Goal: Task Accomplishment & Management: Complete application form

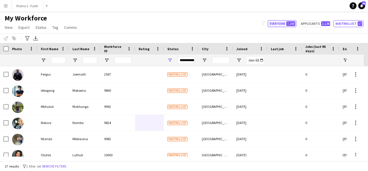
click at [287, 23] on button "Everyone 7,103" at bounding box center [282, 23] width 29 height 7
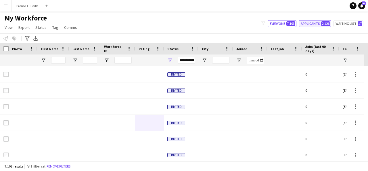
click at [314, 25] on button "Applicants 2,126" at bounding box center [315, 23] width 33 height 7
type input "**********"
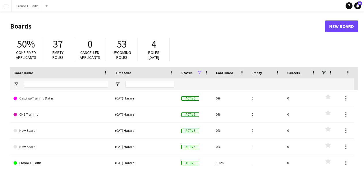
click at [4, 6] on app-icon "Menu" at bounding box center [5, 5] width 5 height 5
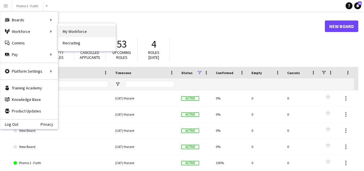
click at [70, 35] on link "My Workforce" at bounding box center [87, 32] width 58 height 12
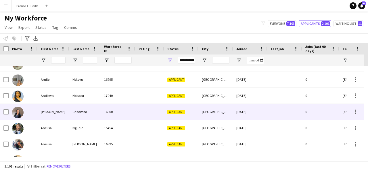
scroll to position [27, 0]
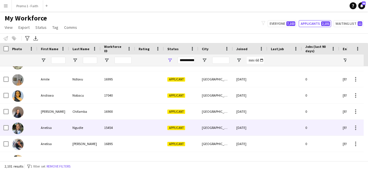
click at [83, 126] on div "Ngudle" at bounding box center [85, 127] width 32 height 16
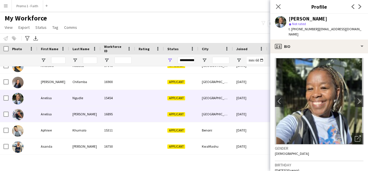
scroll to position [57, 0]
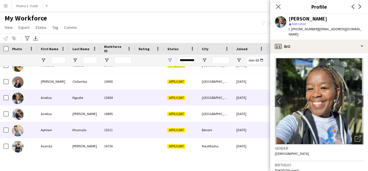
click at [62, 125] on div "Aphiwe" at bounding box center [53, 130] width 32 height 16
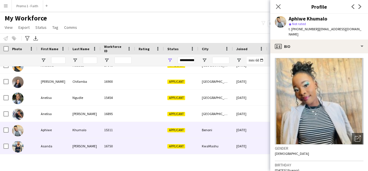
click at [85, 142] on div "[PERSON_NAME]" at bounding box center [85, 146] width 32 height 16
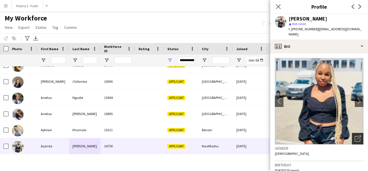
click at [354, 142] on div "Open photos pop-in" at bounding box center [358, 139] width 12 height 12
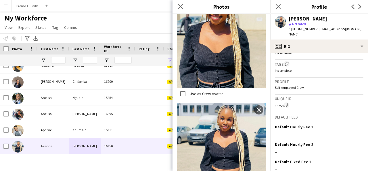
scroll to position [253, 0]
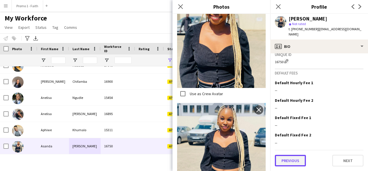
click at [299, 156] on button "Previous" at bounding box center [290, 160] width 31 height 12
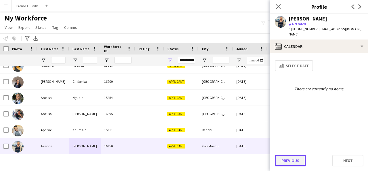
click at [299, 159] on button "Previous" at bounding box center [290, 160] width 31 height 12
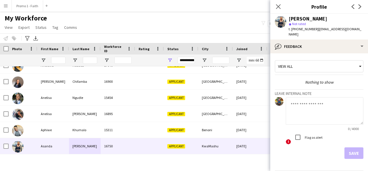
scroll to position [20, 0]
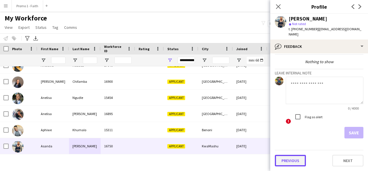
click at [294, 158] on button "Previous" at bounding box center [290, 160] width 31 height 12
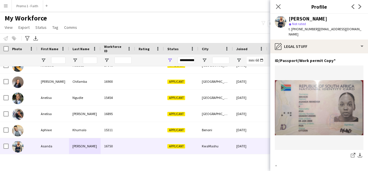
scroll to position [77, 0]
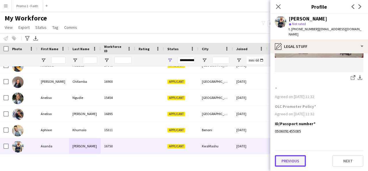
click at [289, 164] on button "Previous" at bounding box center [290, 161] width 31 height 12
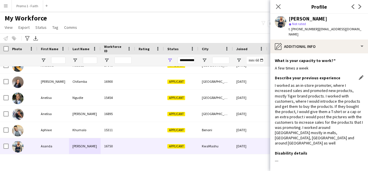
scroll to position [24, 0]
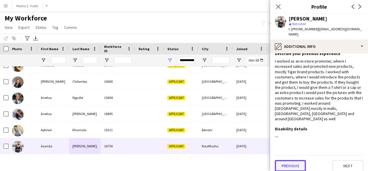
click at [294, 163] on button "Previous" at bounding box center [290, 166] width 31 height 12
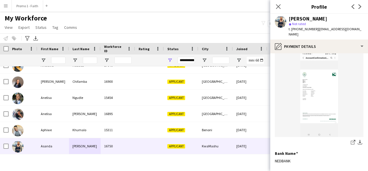
scroll to position [77, 0]
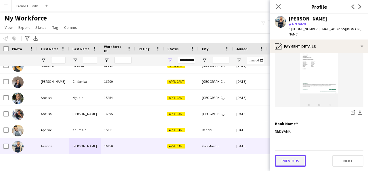
click at [302, 156] on button "Previous" at bounding box center [290, 161] width 31 height 12
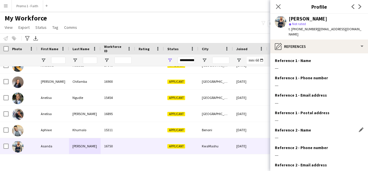
scroll to position [59, 0]
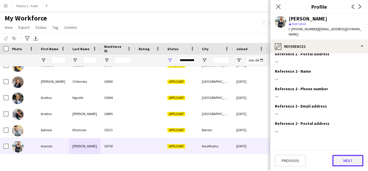
click at [338, 162] on button "Next" at bounding box center [348, 160] width 31 height 12
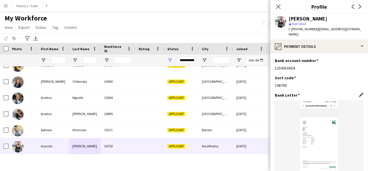
scroll to position [77, 0]
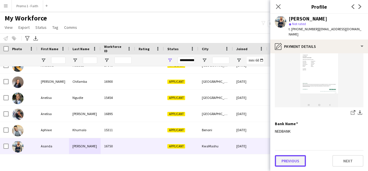
click at [294, 161] on button "Previous" at bounding box center [290, 161] width 31 height 12
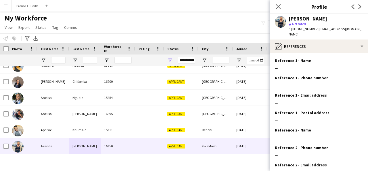
scroll to position [59, 0]
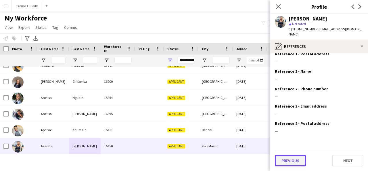
click at [291, 160] on button "Previous" at bounding box center [290, 160] width 31 height 12
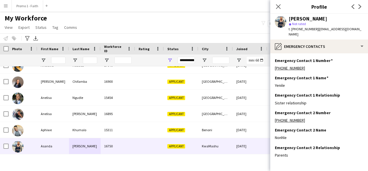
scroll to position [24, 0]
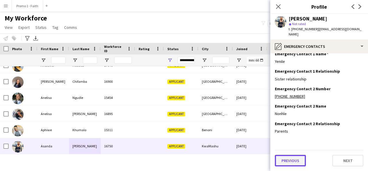
click at [284, 159] on button "Previous" at bounding box center [290, 160] width 31 height 12
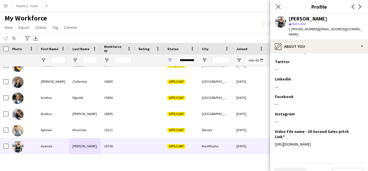
scroll to position [104, 0]
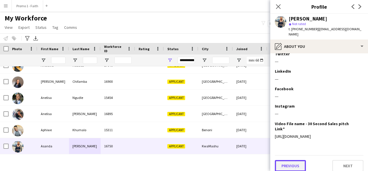
click at [291, 163] on button "Previous" at bounding box center [290, 166] width 31 height 12
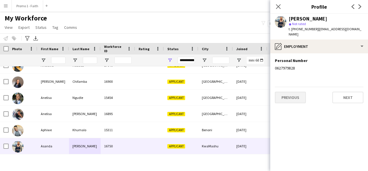
scroll to position [0, 0]
click at [287, 95] on button "Previous" at bounding box center [290, 97] width 31 height 12
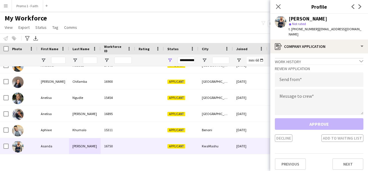
scroll to position [3, 0]
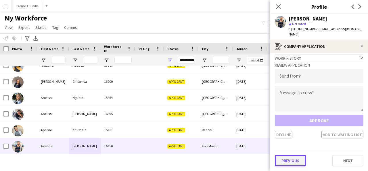
click at [298, 159] on button "Previous" at bounding box center [290, 160] width 31 height 12
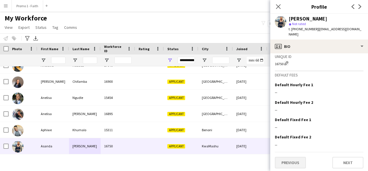
scroll to position [253, 0]
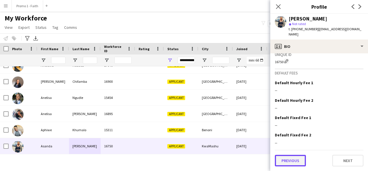
click at [289, 160] on button "Previous" at bounding box center [290, 160] width 31 height 12
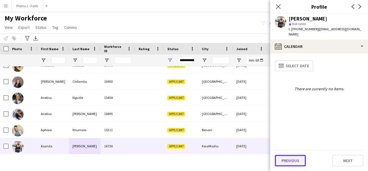
click at [296, 159] on button "Previous" at bounding box center [290, 160] width 31 height 12
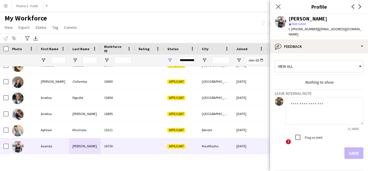
scroll to position [20, 0]
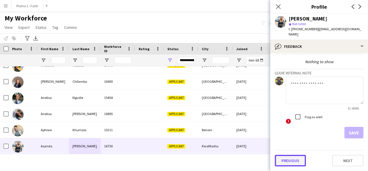
click at [290, 159] on button "Previous" at bounding box center [290, 160] width 31 height 12
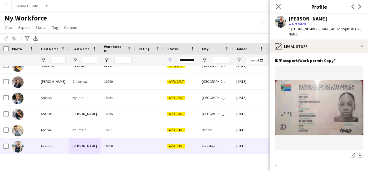
scroll to position [77, 0]
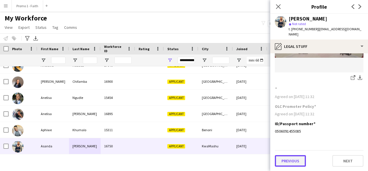
click at [289, 163] on button "Previous" at bounding box center [290, 161] width 31 height 12
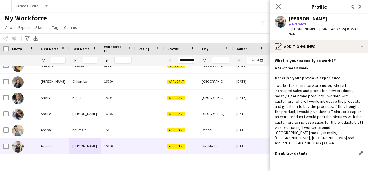
scroll to position [24, 0]
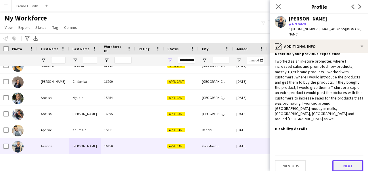
click at [349, 165] on button "Next" at bounding box center [348, 166] width 31 height 12
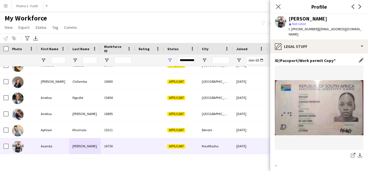
scroll to position [77, 0]
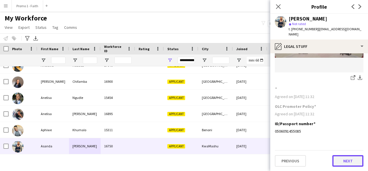
click at [340, 163] on button "Next" at bounding box center [348, 161] width 31 height 12
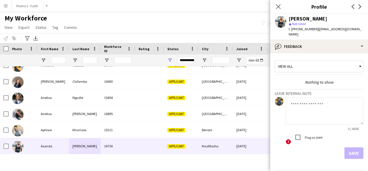
scroll to position [20, 0]
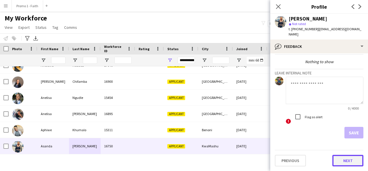
click at [344, 154] on button "Next" at bounding box center [348, 160] width 31 height 12
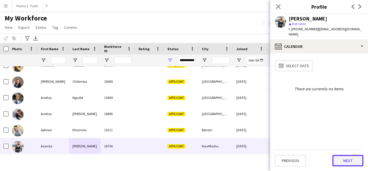
click at [346, 157] on button "Next" at bounding box center [348, 160] width 31 height 12
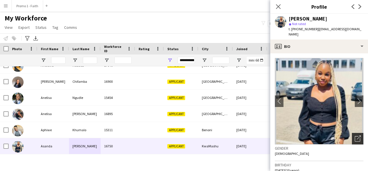
click at [355, 136] on icon "Open photos pop-in" at bounding box center [358, 138] width 6 height 6
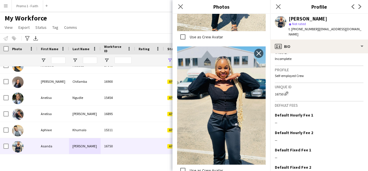
scroll to position [253, 0]
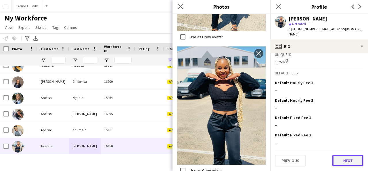
click at [350, 160] on button "Next" at bounding box center [348, 160] width 31 height 12
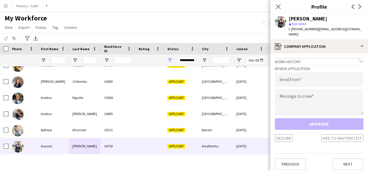
drag, startPoint x: 316, startPoint y: 28, endPoint x: 324, endPoint y: 37, distance: 11.8
click at [324, 37] on div "t. [PHONE_NUMBER] | [EMAIL_ADDRESS][DOMAIN_NAME]" at bounding box center [326, 31] width 75 height 10
click at [282, 83] on input "**********" at bounding box center [319, 79] width 89 height 14
type input "**********"
click at [290, 100] on textarea at bounding box center [319, 102] width 89 height 26
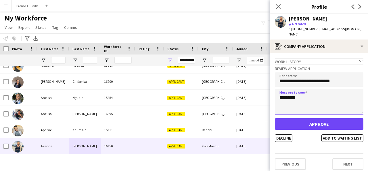
type textarea "*********"
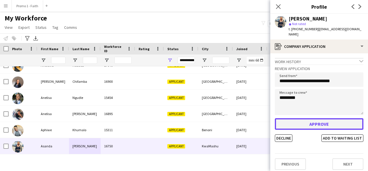
click at [311, 128] on button "Approve" at bounding box center [319, 124] width 89 height 12
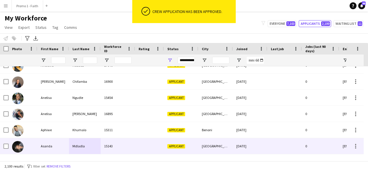
scroll to position [82, 0]
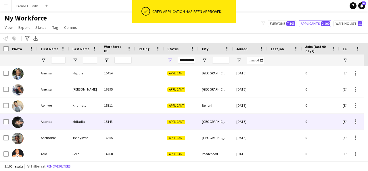
click at [68, 121] on div "Asanda" at bounding box center [53, 121] width 32 height 16
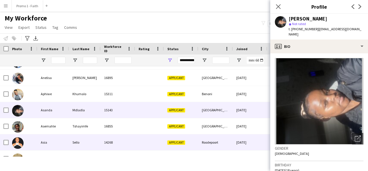
scroll to position [94, 0]
click at [102, 138] on div "14268" at bounding box center [118, 142] width 35 height 16
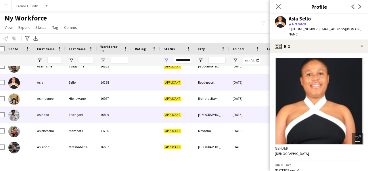
scroll to position [0, 0]
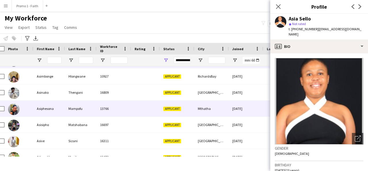
click at [83, 115] on div "Mampofu" at bounding box center [81, 108] width 32 height 16
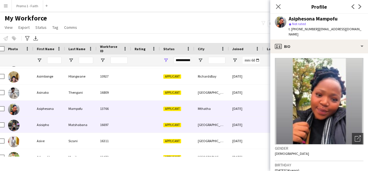
click at [88, 125] on div "Matshabana" at bounding box center [81, 125] width 32 height 16
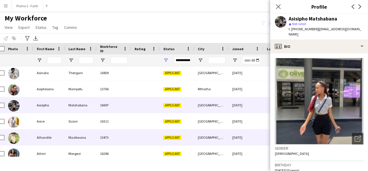
click at [55, 132] on div "Athandile" at bounding box center [49, 137] width 32 height 16
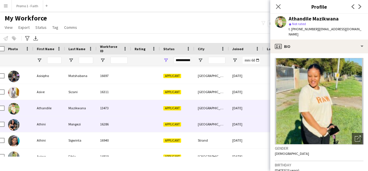
click at [41, 123] on div "Athini" at bounding box center [49, 124] width 32 height 16
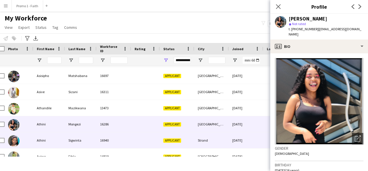
click at [53, 138] on div "Athini" at bounding box center [49, 140] width 32 height 16
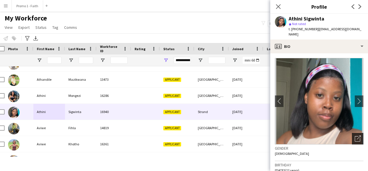
click at [355, 135] on icon "Open photos pop-in" at bounding box center [358, 138] width 6 height 6
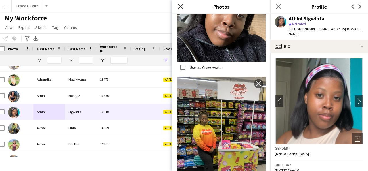
click at [183, 7] on icon "Close pop-in" at bounding box center [180, 6] width 5 height 5
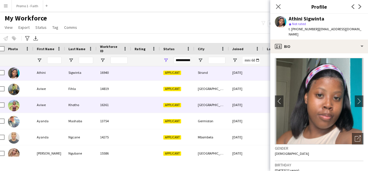
click at [93, 104] on div "Khotho" at bounding box center [81, 105] width 32 height 16
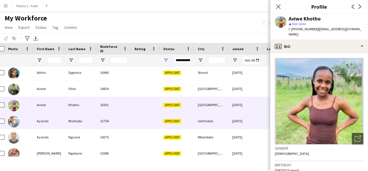
click at [66, 117] on div "Mashaba" at bounding box center [81, 121] width 32 height 16
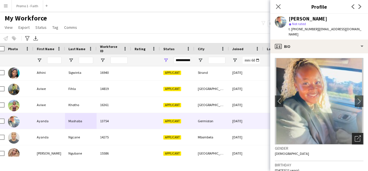
click at [352, 133] on div "Open photos pop-in" at bounding box center [358, 139] width 12 height 12
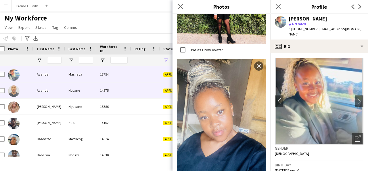
click at [81, 93] on div "Ngcane" at bounding box center [81, 90] width 32 height 16
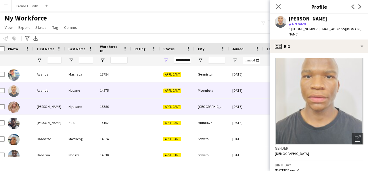
click at [81, 103] on div "Ngubane" at bounding box center [81, 106] width 32 height 16
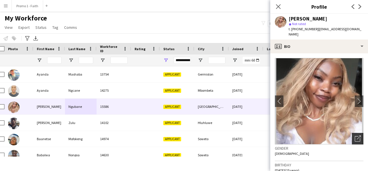
click at [352, 135] on div "Open photos pop-in" at bounding box center [358, 139] width 12 height 12
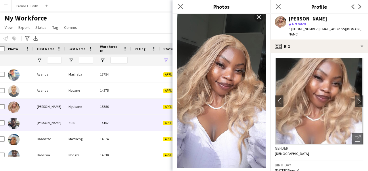
click at [66, 126] on div "Zulu" at bounding box center [81, 123] width 32 height 16
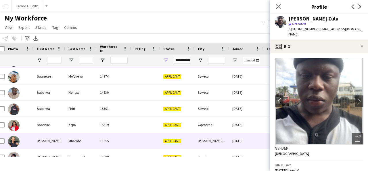
click at [117, 139] on div "11055" at bounding box center [114, 141] width 35 height 16
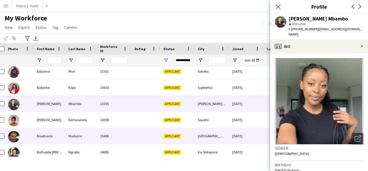
click at [87, 130] on div "Madumo" at bounding box center [81, 136] width 32 height 16
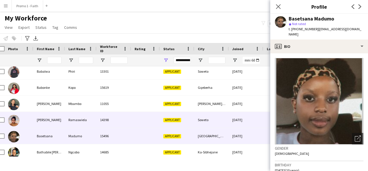
click at [73, 115] on div "Ramaswiela" at bounding box center [81, 120] width 32 height 16
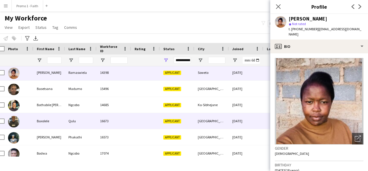
click at [60, 115] on div "Baxolele" at bounding box center [49, 121] width 32 height 16
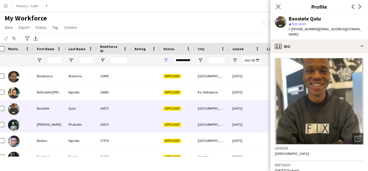
click at [52, 125] on div "[PERSON_NAME]" at bounding box center [49, 124] width 32 height 16
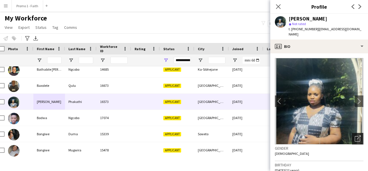
click at [356, 136] on icon at bounding box center [357, 138] width 5 height 5
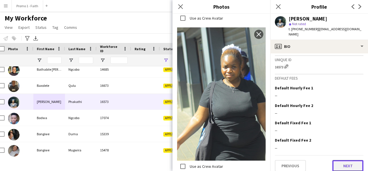
click at [347, 160] on button "Next" at bounding box center [348, 166] width 31 height 12
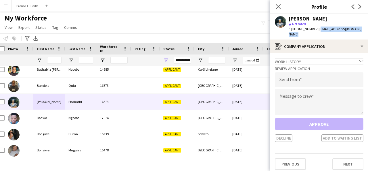
drag, startPoint x: 314, startPoint y: 28, endPoint x: 361, endPoint y: 28, distance: 46.6
click at [361, 28] on div "[PERSON_NAME] Phakathi star Not rated t. [PHONE_NUMBER] | [EMAIL_ADDRESS][DOMAI…" at bounding box center [319, 27] width 98 height 26
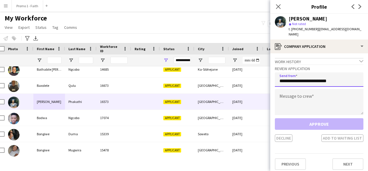
type input "**********"
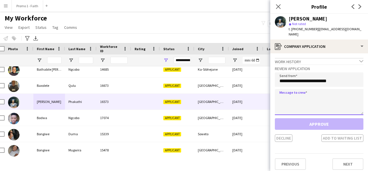
click at [327, 92] on textarea at bounding box center [319, 102] width 89 height 26
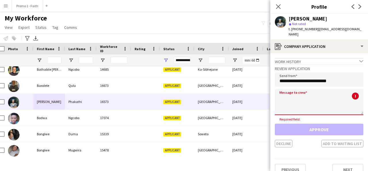
paste textarea "**********"
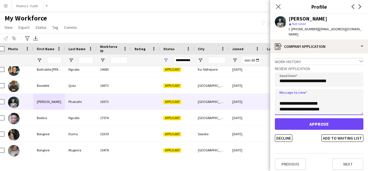
scroll to position [132, 0]
type textarea "**********"
click at [282, 134] on button "Decline" at bounding box center [284, 137] width 18 height 7
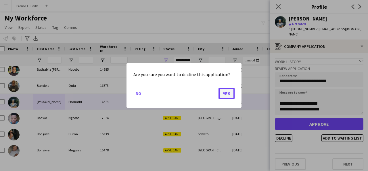
click at [229, 91] on button "Yes" at bounding box center [227, 93] width 16 height 12
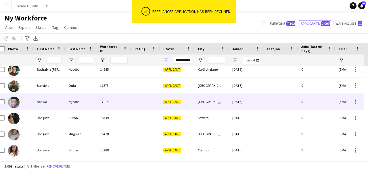
click at [154, 99] on div at bounding box center [145, 102] width 29 height 16
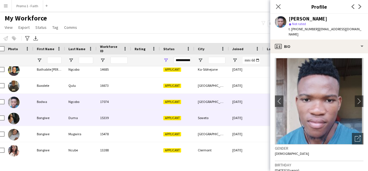
click at [124, 117] on div "15339" at bounding box center [114, 118] width 35 height 16
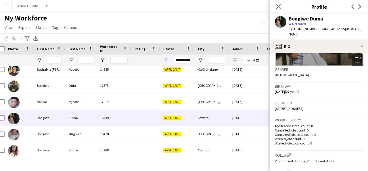
scroll to position [82, 0]
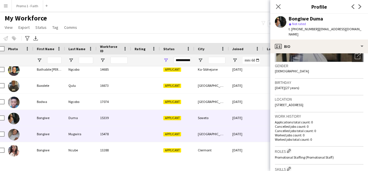
click at [115, 129] on div "15478" at bounding box center [114, 134] width 35 height 16
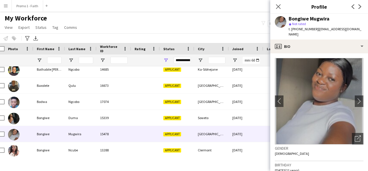
scroll to position [12, 0]
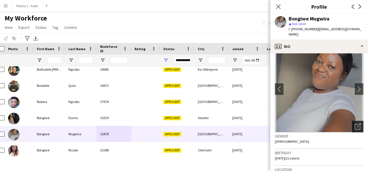
click at [355, 123] on icon "Open photos pop-in" at bounding box center [358, 126] width 6 height 6
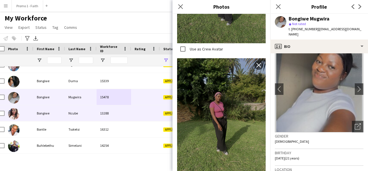
scroll to position [557, 0]
click at [76, 115] on div "Ncube" at bounding box center [81, 113] width 32 height 16
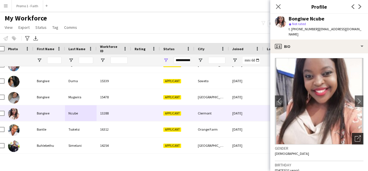
click at [352, 133] on div "Open photos pop-in" at bounding box center [358, 139] width 12 height 12
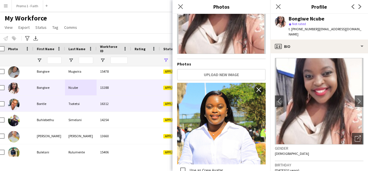
scroll to position [584, 0]
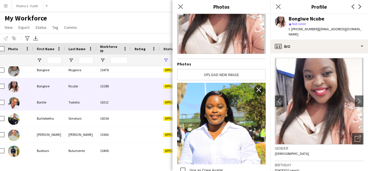
click at [74, 103] on div "Tsotetsi" at bounding box center [81, 102] width 32 height 16
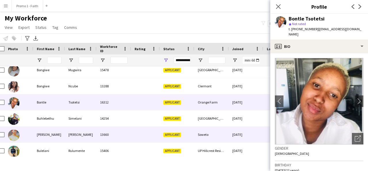
click at [76, 132] on div "[PERSON_NAME]" at bounding box center [81, 134] width 32 height 16
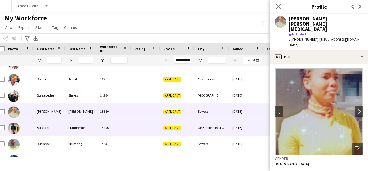
scroll to position [608, 0]
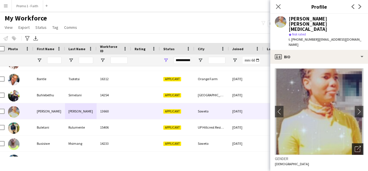
click at [355, 146] on icon "Open photos pop-in" at bounding box center [358, 149] width 6 height 6
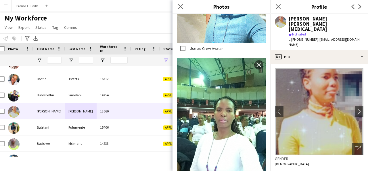
scroll to position [1035, 0]
click at [180, 6] on icon "Close pop-in" at bounding box center [180, 6] width 5 height 5
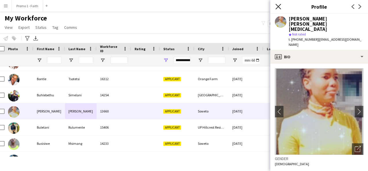
click at [279, 7] on icon at bounding box center [278, 6] width 5 height 5
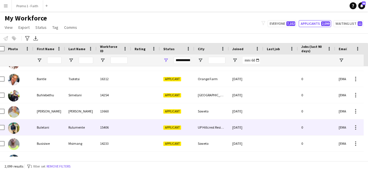
click at [48, 127] on div "Bulelani" at bounding box center [49, 127] width 32 height 16
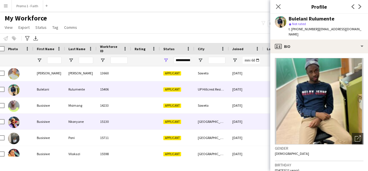
scroll to position [646, 0]
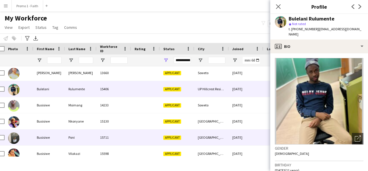
click at [53, 134] on div "Busisiwe" at bounding box center [49, 137] width 32 height 16
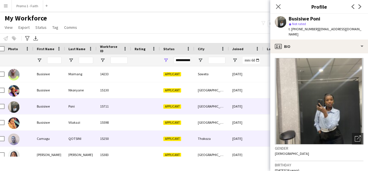
scroll to position [677, 0]
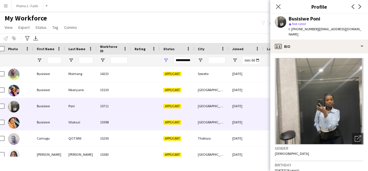
click at [49, 129] on div "Busisiwe" at bounding box center [49, 122] width 32 height 16
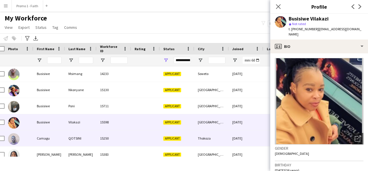
click at [65, 136] on div "Camagu" at bounding box center [49, 138] width 32 height 16
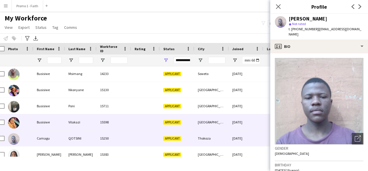
click at [62, 127] on div "Busisiwe" at bounding box center [49, 122] width 32 height 16
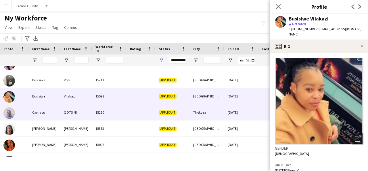
scroll to position [703, 0]
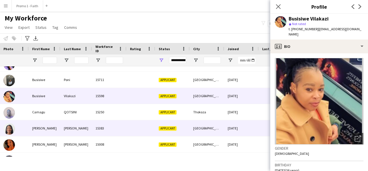
click at [77, 125] on div "[PERSON_NAME]" at bounding box center [76, 128] width 32 height 16
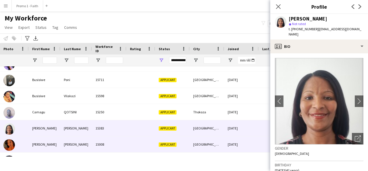
click at [90, 137] on div "[PERSON_NAME]" at bounding box center [76, 144] width 32 height 16
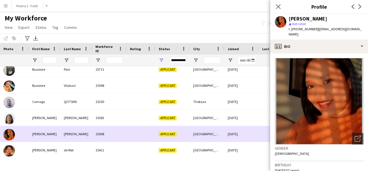
scroll to position [716, 0]
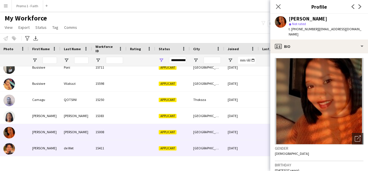
click at [111, 142] on div "15411" at bounding box center [109, 148] width 35 height 16
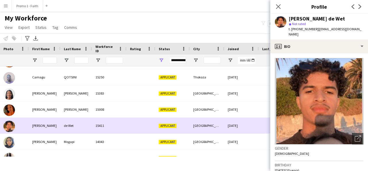
scroll to position [0, 17]
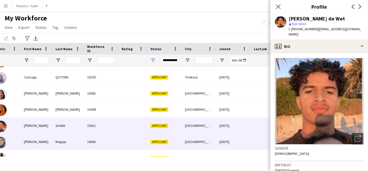
click at [83, 144] on div "Mogapi" at bounding box center [68, 141] width 32 height 16
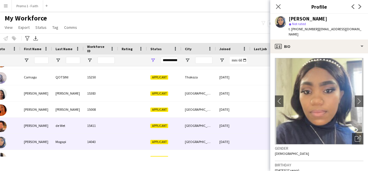
click at [70, 129] on div "de Wet" at bounding box center [68, 125] width 32 height 16
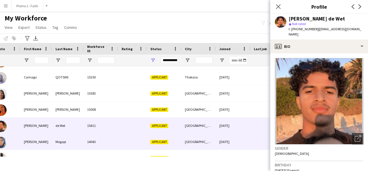
scroll to position [767, 0]
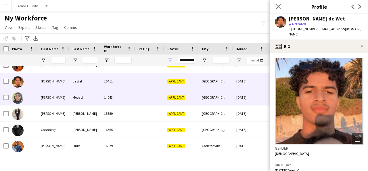
click at [65, 100] on div "[PERSON_NAME]" at bounding box center [53, 97] width 32 height 16
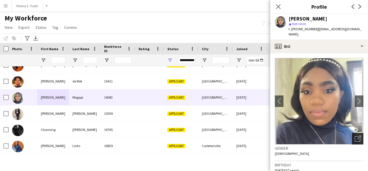
click at [355, 135] on icon "Open photos pop-in" at bounding box center [358, 138] width 6 height 6
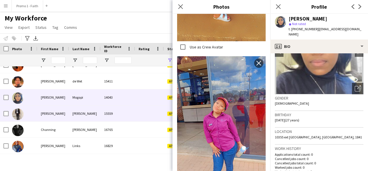
click at [64, 110] on div "[PERSON_NAME]" at bounding box center [53, 113] width 32 height 16
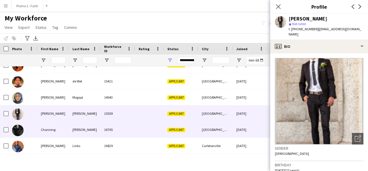
click at [119, 132] on div "16765" at bounding box center [118, 129] width 35 height 16
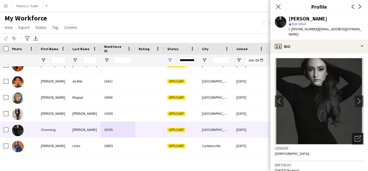
click at [356, 135] on icon "Open photos pop-in" at bounding box center [358, 138] width 6 height 6
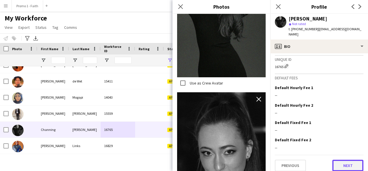
click at [335, 159] on button "Next" at bounding box center [348, 165] width 31 height 12
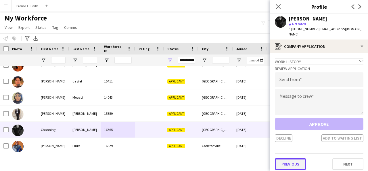
click at [299, 161] on button "Previous" at bounding box center [290, 164] width 31 height 12
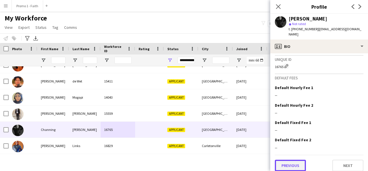
click at [287, 164] on button "Previous" at bounding box center [290, 165] width 31 height 12
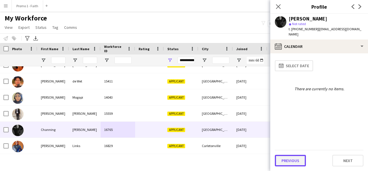
click at [290, 163] on button "Previous" at bounding box center [290, 160] width 31 height 12
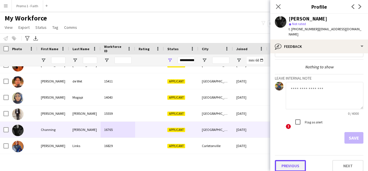
click at [299, 165] on button "Previous" at bounding box center [290, 166] width 31 height 12
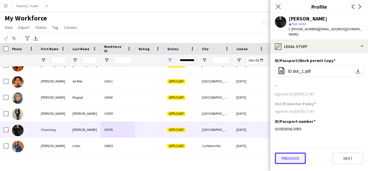
click at [295, 157] on button "Previous" at bounding box center [290, 158] width 31 height 12
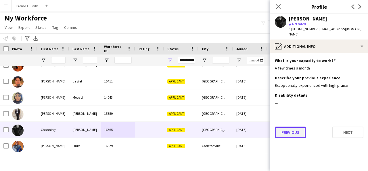
click at [292, 127] on button "Previous" at bounding box center [290, 132] width 31 height 12
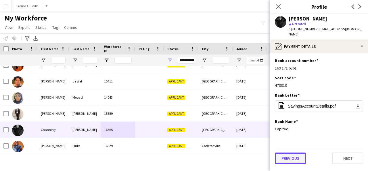
click at [294, 152] on button "Previous" at bounding box center [290, 158] width 31 height 12
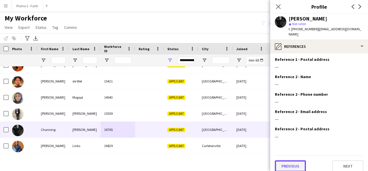
click at [291, 160] on button "Previous" at bounding box center [290, 166] width 31 height 12
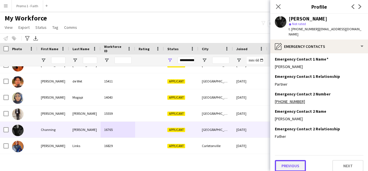
click at [290, 161] on button "Previous" at bounding box center [290, 166] width 31 height 12
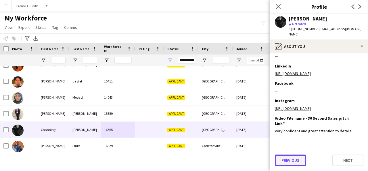
click at [286, 162] on button "Previous" at bounding box center [290, 160] width 31 height 12
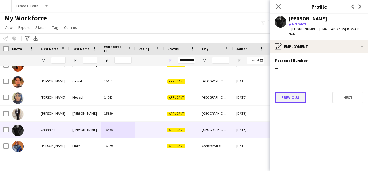
click at [295, 96] on button "Previous" at bounding box center [290, 97] width 31 height 12
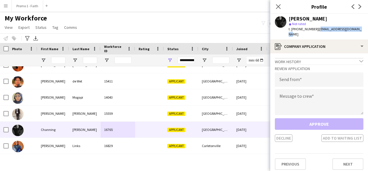
drag, startPoint x: 317, startPoint y: 28, endPoint x: 357, endPoint y: 29, distance: 40.3
click at [357, 29] on div "[PERSON_NAME] star Not rated t. [PHONE_NUMBER] | [EMAIL_ADDRESS][DOMAIN_NAME]" at bounding box center [319, 27] width 98 height 26
copy span "[EMAIL_ADDRESS][DOMAIN_NAME]"
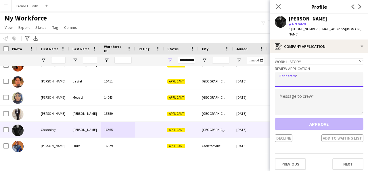
click at [337, 77] on input "email" at bounding box center [319, 79] width 89 height 14
paste input "**********"
type input "**********"
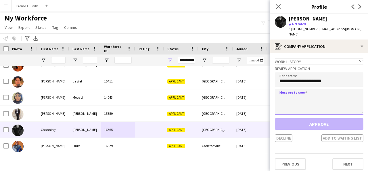
click at [316, 91] on textarea at bounding box center [319, 102] width 89 height 26
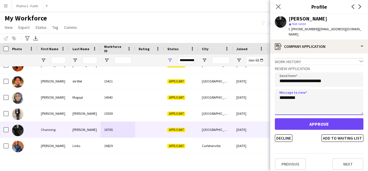
type textarea "*********"
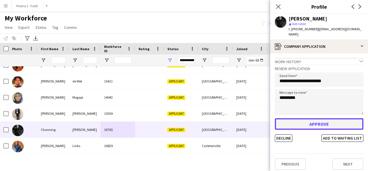
click at [315, 118] on button "Approve" at bounding box center [319, 124] width 89 height 12
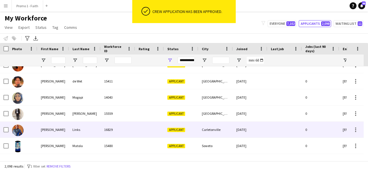
click at [94, 134] on div "Links" at bounding box center [85, 129] width 32 height 16
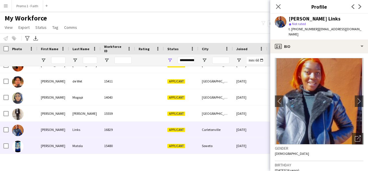
click at [110, 141] on div "15480" at bounding box center [118, 146] width 35 height 16
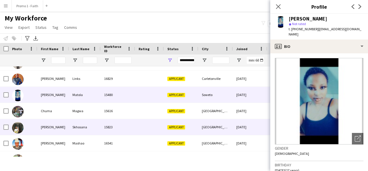
scroll to position [834, 0]
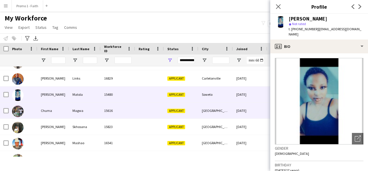
click at [70, 108] on div "Magwa" at bounding box center [85, 110] width 32 height 16
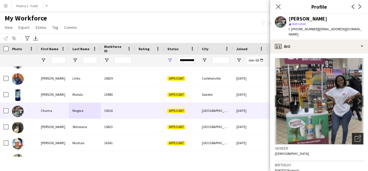
click at [355, 135] on icon "Open photos pop-in" at bounding box center [358, 138] width 6 height 6
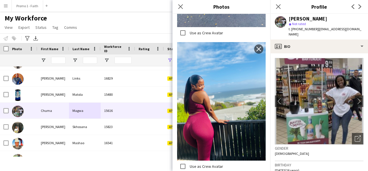
scroll to position [355, 0]
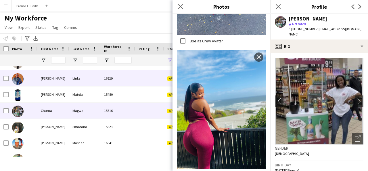
click at [70, 81] on div "Links" at bounding box center [85, 78] width 32 height 16
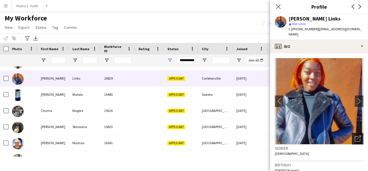
click at [357, 135] on icon at bounding box center [359, 137] width 4 height 4
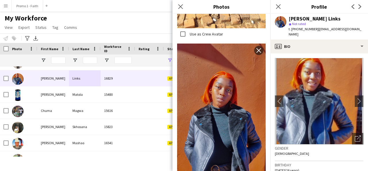
scroll to position [623, 0]
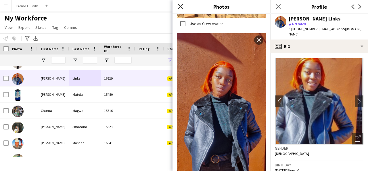
click at [181, 8] on icon "Close pop-in" at bounding box center [180, 6] width 5 height 5
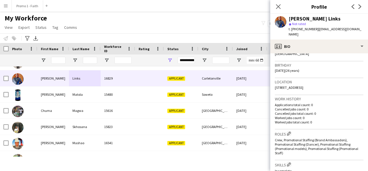
scroll to position [107, 0]
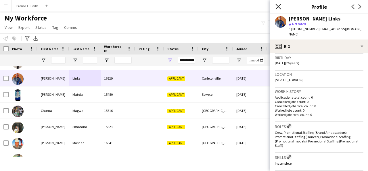
click at [278, 5] on icon at bounding box center [278, 6] width 5 height 5
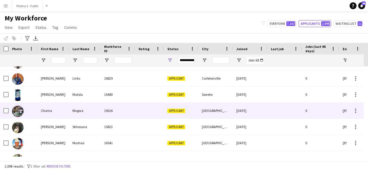
click at [84, 109] on div "Magwa" at bounding box center [85, 110] width 32 height 16
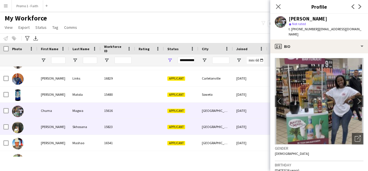
click at [77, 127] on div "Skhosana" at bounding box center [85, 127] width 32 height 16
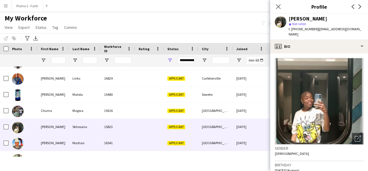
click at [72, 142] on div "Mashao" at bounding box center [85, 143] width 32 height 16
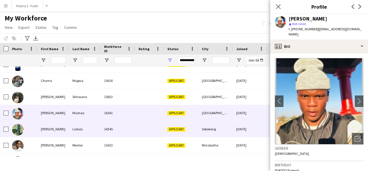
scroll to position [864, 0]
click at [68, 126] on div "[PERSON_NAME]" at bounding box center [53, 129] width 32 height 16
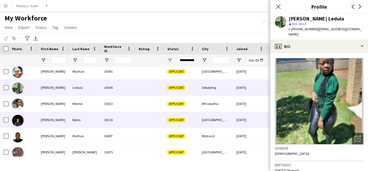
scroll to position [905, 0]
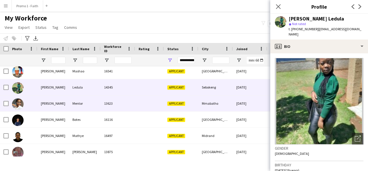
click at [74, 104] on div "Mentor" at bounding box center [85, 103] width 32 height 16
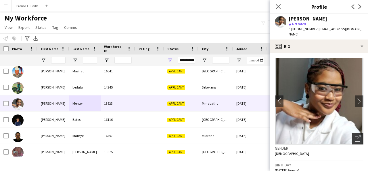
click at [352, 133] on div "Open photos pop-in" at bounding box center [358, 139] width 12 height 12
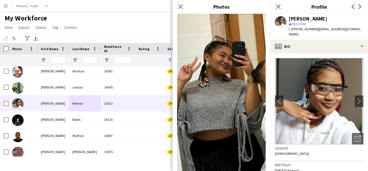
scroll to position [250, 0]
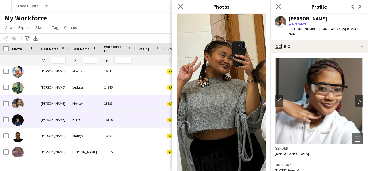
click at [49, 123] on div "[PERSON_NAME]" at bounding box center [53, 119] width 32 height 16
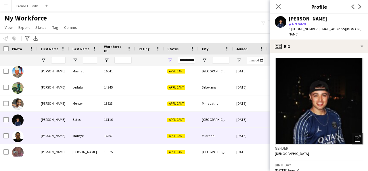
click at [133, 136] on div "16497" at bounding box center [118, 135] width 35 height 16
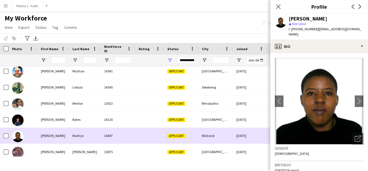
scroll to position [911, 0]
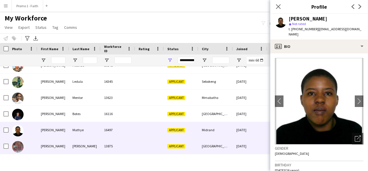
click at [64, 144] on div "[PERSON_NAME]" at bounding box center [53, 146] width 32 height 16
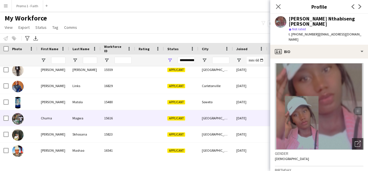
scroll to position [826, 0]
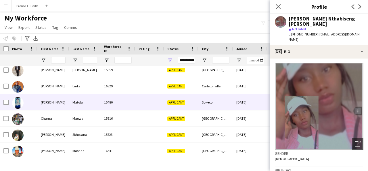
click at [46, 109] on div "[PERSON_NAME]" at bounding box center [53, 102] width 32 height 16
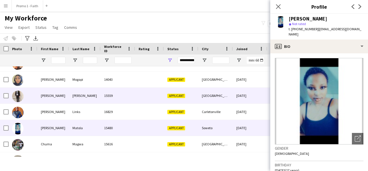
scroll to position [800, 0]
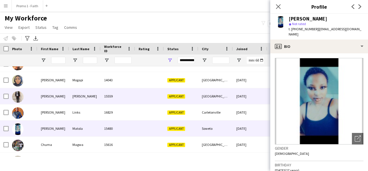
click at [56, 88] on div "[PERSON_NAME]" at bounding box center [53, 96] width 32 height 16
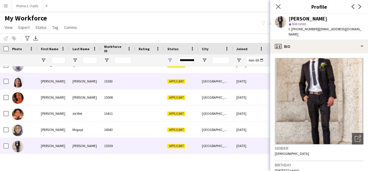
scroll to position [738, 0]
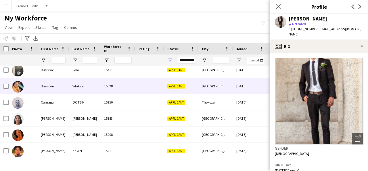
click at [56, 88] on div "Busisiwe" at bounding box center [53, 86] width 32 height 16
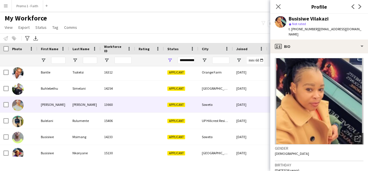
click at [51, 104] on div "[PERSON_NAME]" at bounding box center [53, 104] width 32 height 16
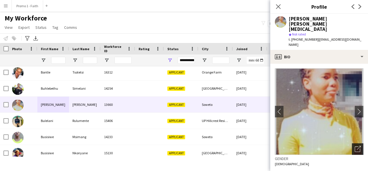
click at [355, 146] on icon at bounding box center [357, 148] width 5 height 5
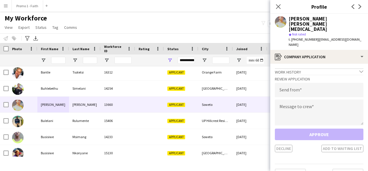
drag, startPoint x: 314, startPoint y: 28, endPoint x: 351, endPoint y: 30, distance: 36.9
click at [351, 30] on app-profile-header "[PERSON_NAME] [PERSON_NAME][MEDICAL_DATA] star Not rated t. [PHONE_NUMBER] | [E…" at bounding box center [319, 32] width 98 height 36
click at [341, 37] on span "| [EMAIL_ADDRESS][DOMAIN_NAME]" at bounding box center [325, 41] width 73 height 9
drag, startPoint x: 315, startPoint y: 29, endPoint x: 348, endPoint y: 30, distance: 33.7
click at [348, 30] on div "[PERSON_NAME] [PERSON_NAME][MEDICAL_DATA] star Not rated t. [PHONE_NUMBER] | [E…" at bounding box center [319, 32] width 98 height 36
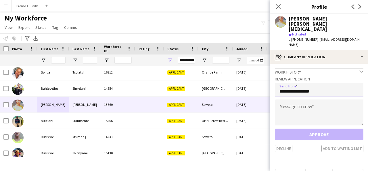
type input "**********"
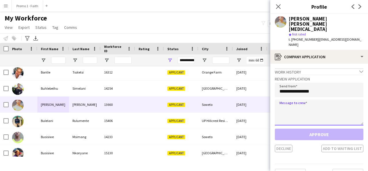
click at [319, 99] on textarea at bounding box center [319, 112] width 89 height 26
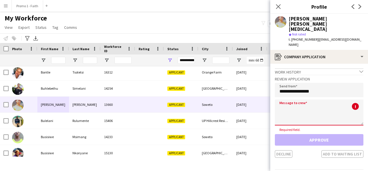
paste textarea "**********"
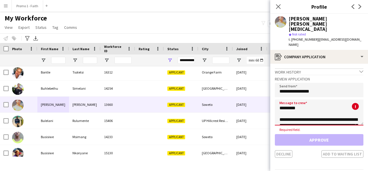
scroll to position [130, 0]
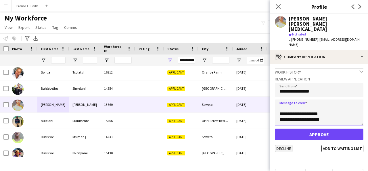
type textarea "**********"
click at [280, 144] on button "Decline" at bounding box center [284, 147] width 18 height 7
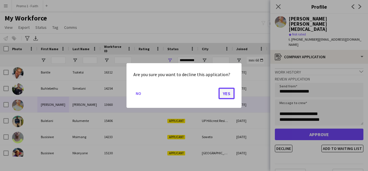
click at [228, 93] on button "Yes" at bounding box center [227, 93] width 16 height 12
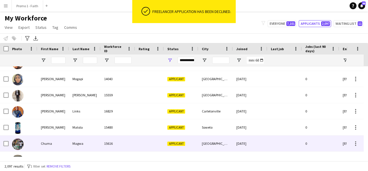
scroll to position [798, 0]
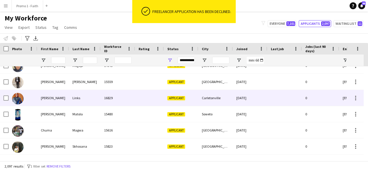
click at [56, 105] on div "[PERSON_NAME]" at bounding box center [53, 98] width 32 height 16
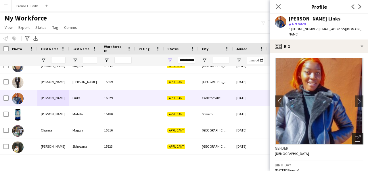
click at [357, 138] on div "Open photos pop-in" at bounding box center [358, 139] width 12 height 12
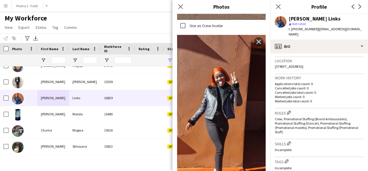
scroll to position [121, 0]
click at [181, 9] on icon "Close pop-in" at bounding box center [180, 6] width 5 height 5
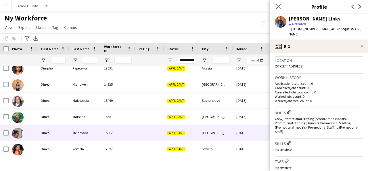
scroll to position [1005, 0]
click at [53, 130] on div "Dineo" at bounding box center [53, 132] width 32 height 16
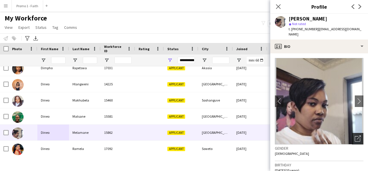
click at [355, 135] on icon "Open photos pop-in" at bounding box center [358, 138] width 6 height 6
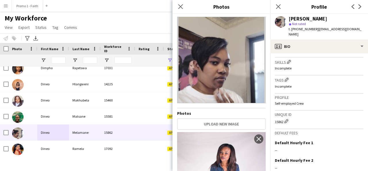
scroll to position [0, 0]
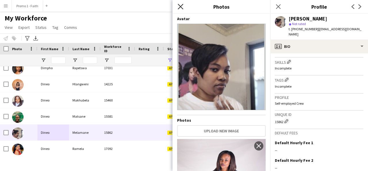
click at [178, 7] on icon "Close pop-in" at bounding box center [180, 6] width 5 height 5
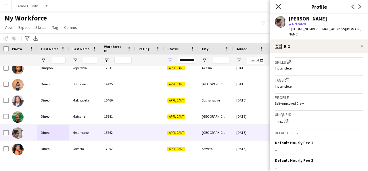
click at [277, 6] on icon "Close pop-in" at bounding box center [278, 6] width 5 height 5
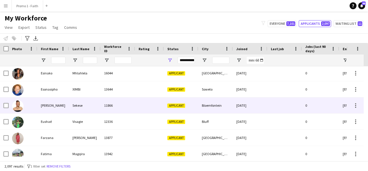
scroll to position [1306, 0]
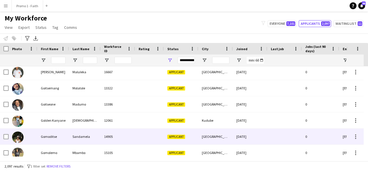
click at [66, 133] on div "Gomoditse" at bounding box center [53, 136] width 32 height 16
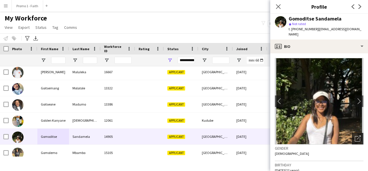
click at [356, 136] on icon "Open photos pop-in" at bounding box center [358, 138] width 6 height 6
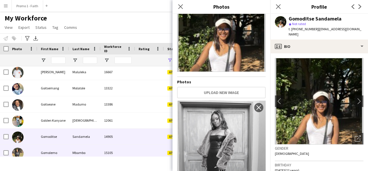
click at [73, 150] on div "Mbambo" at bounding box center [85, 152] width 32 height 16
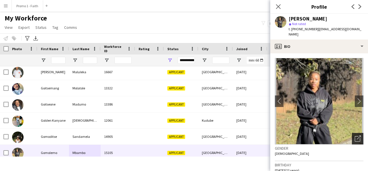
click at [355, 136] on icon "Open photos pop-in" at bounding box center [358, 138] width 6 height 6
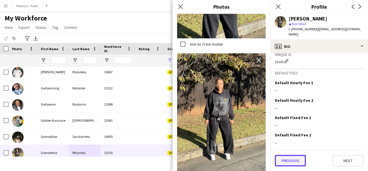
click at [289, 159] on button "Previous" at bounding box center [290, 160] width 31 height 12
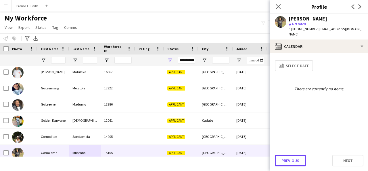
click at [289, 159] on button "Previous" at bounding box center [290, 160] width 31 height 12
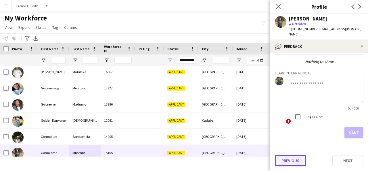
click at [288, 159] on button "Previous" at bounding box center [290, 160] width 31 height 12
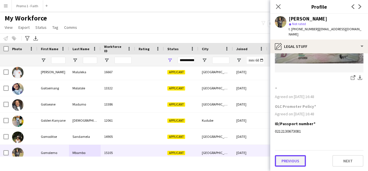
click at [286, 161] on button "Previous" at bounding box center [290, 161] width 31 height 12
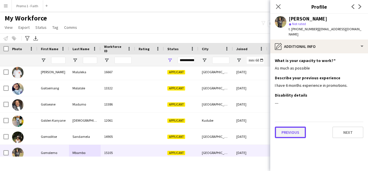
click at [295, 137] on button "Previous" at bounding box center [290, 132] width 31 height 12
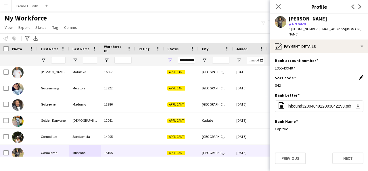
click at [360, 79] on app-icon "Edit this field" at bounding box center [361, 77] width 5 height 5
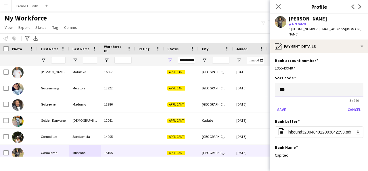
click at [302, 89] on input "***" at bounding box center [319, 90] width 89 height 14
type input "*"
type input "******"
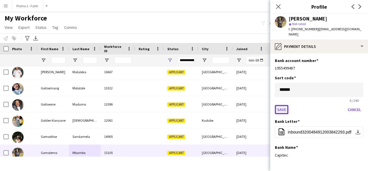
click at [282, 110] on button "Save" at bounding box center [282, 109] width 14 height 9
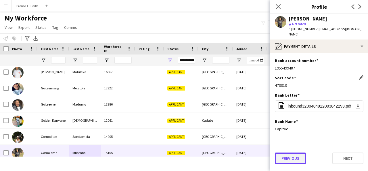
click at [289, 159] on button "Previous" at bounding box center [290, 158] width 31 height 12
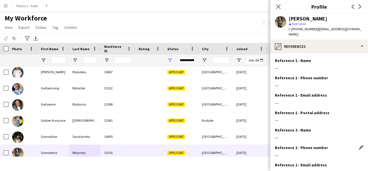
scroll to position [59, 0]
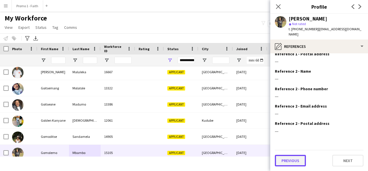
click at [291, 161] on button "Previous" at bounding box center [290, 160] width 31 height 12
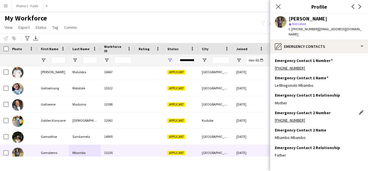
scroll to position [24, 0]
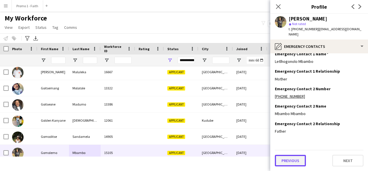
click at [294, 163] on button "Previous" at bounding box center [290, 160] width 31 height 12
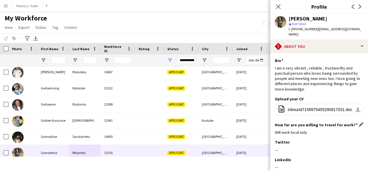
scroll to position [93, 0]
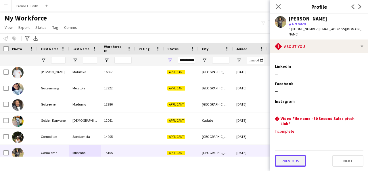
click at [289, 156] on button "Previous" at bounding box center [290, 161] width 31 height 12
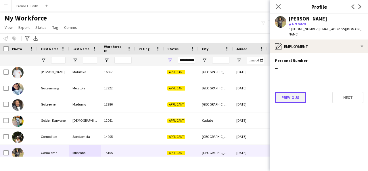
click at [294, 100] on button "Previous" at bounding box center [290, 97] width 31 height 12
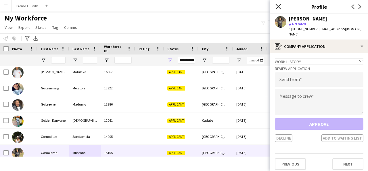
click at [278, 6] on icon "Close pop-in" at bounding box center [278, 6] width 5 height 5
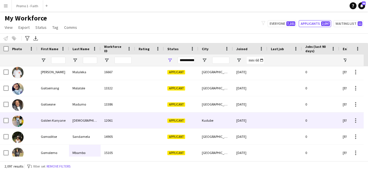
scroll to position [1933, 0]
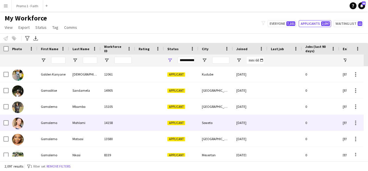
click at [105, 121] on div "14158" at bounding box center [118, 123] width 35 height 16
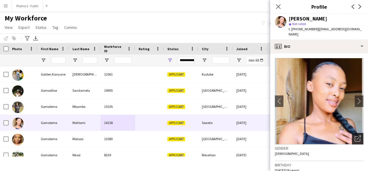
click at [355, 135] on icon "Open photos pop-in" at bounding box center [358, 138] width 6 height 6
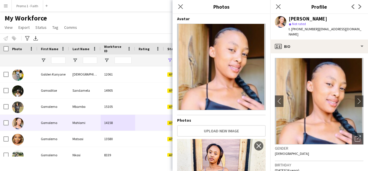
scroll to position [63, 0]
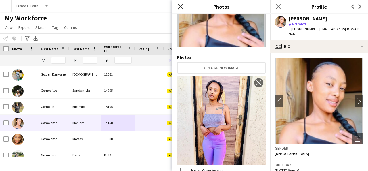
click at [179, 9] on icon "Close pop-in" at bounding box center [180, 6] width 5 height 5
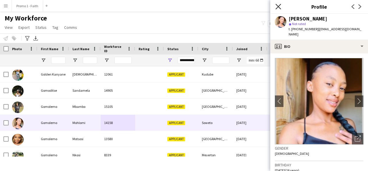
click at [281, 7] on icon "Close pop-in" at bounding box center [278, 6] width 5 height 5
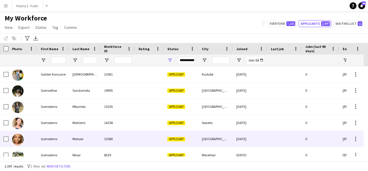
click at [154, 132] on div at bounding box center [149, 139] width 29 height 16
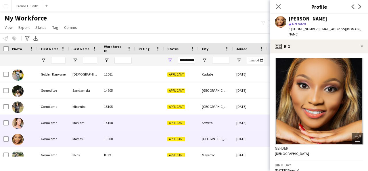
scroll to position [1951, 0]
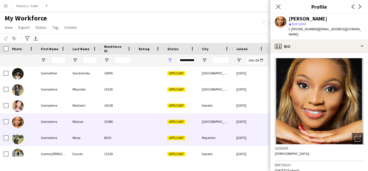
click at [114, 141] on div "8339" at bounding box center [118, 137] width 35 height 16
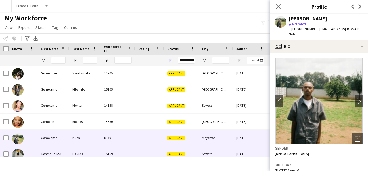
click at [197, 147] on div "Applicant" at bounding box center [181, 154] width 35 height 16
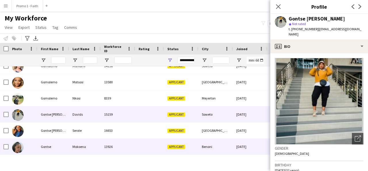
scroll to position [1991, 0]
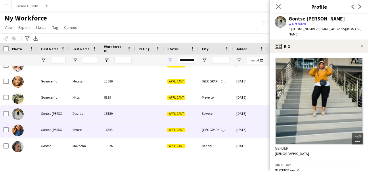
click at [134, 131] on div "16653" at bounding box center [118, 129] width 35 height 16
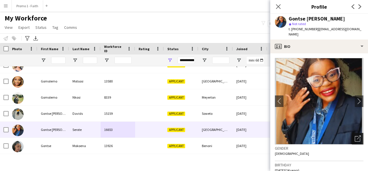
click at [355, 135] on icon "Open photos pop-in" at bounding box center [358, 138] width 6 height 6
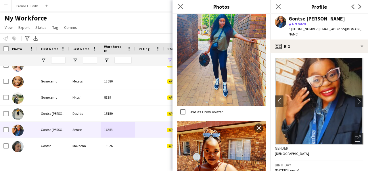
scroll to position [728, 0]
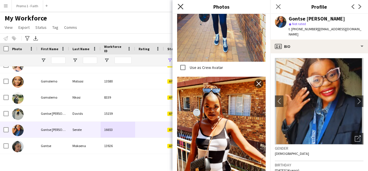
click at [181, 6] on icon "Close pop-in" at bounding box center [180, 6] width 5 height 5
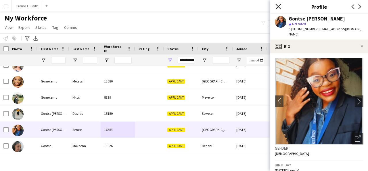
click at [279, 8] on icon "Close pop-in" at bounding box center [278, 6] width 5 height 5
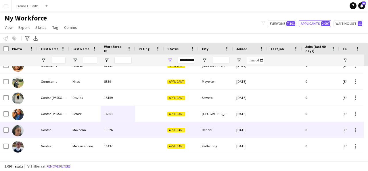
scroll to position [2007, 0]
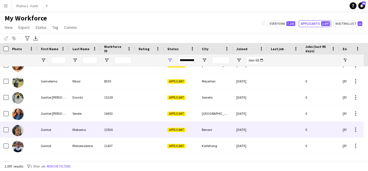
click at [55, 131] on div "Gontse" at bounding box center [53, 129] width 32 height 16
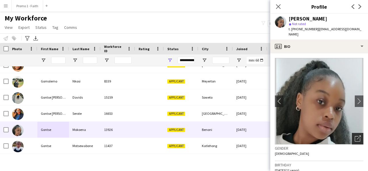
click at [355, 135] on icon "Open photos pop-in" at bounding box center [358, 138] width 6 height 6
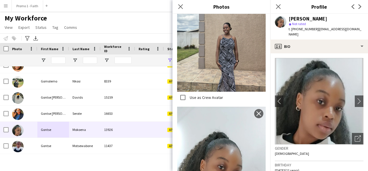
scroll to position [298, 0]
click at [181, 7] on icon at bounding box center [180, 6] width 5 height 5
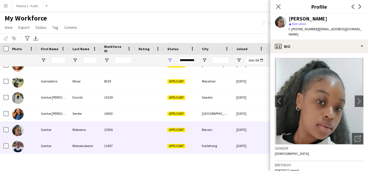
click at [56, 143] on div "Gontse" at bounding box center [53, 146] width 32 height 16
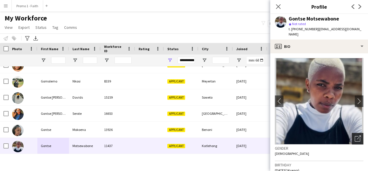
click at [356, 136] on div "Open photos pop-in" at bounding box center [358, 139] width 12 height 12
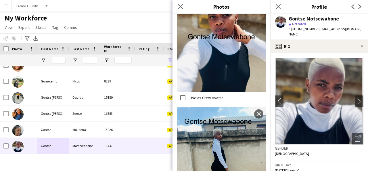
scroll to position [473, 0]
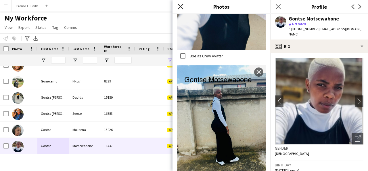
click at [181, 7] on icon at bounding box center [180, 6] width 5 height 5
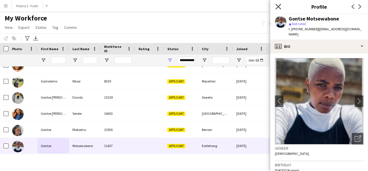
click at [281, 7] on icon "Close pop-in" at bounding box center [278, 6] width 5 height 5
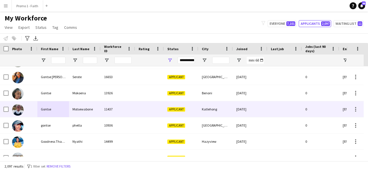
scroll to position [2044, 0]
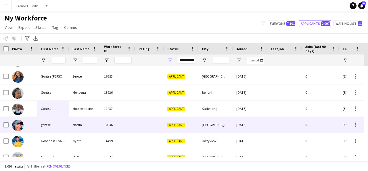
click at [85, 125] on div "phetla" at bounding box center [85, 125] width 32 height 16
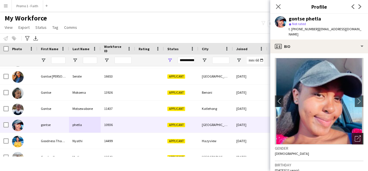
click at [355, 136] on icon at bounding box center [357, 138] width 5 height 5
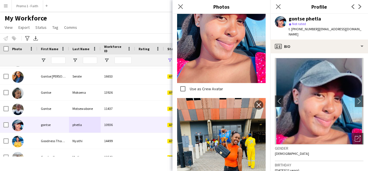
scroll to position [219, 0]
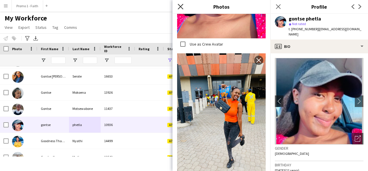
click at [182, 5] on icon "Close pop-in" at bounding box center [180, 6] width 5 height 5
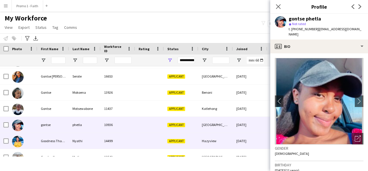
click at [130, 146] on div "14499" at bounding box center [118, 141] width 35 height 16
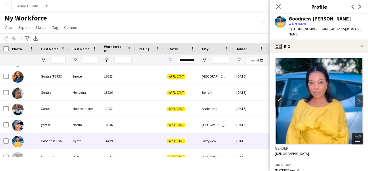
click at [352, 143] on div "Open photos pop-in" at bounding box center [358, 139] width 12 height 12
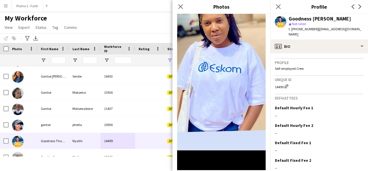
scroll to position [249, 0]
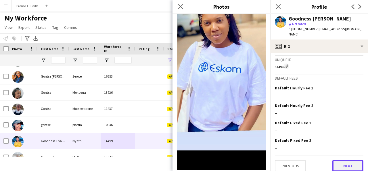
click at [342, 160] on button "Next" at bounding box center [348, 166] width 31 height 12
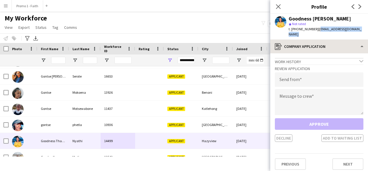
drag, startPoint x: 314, startPoint y: 29, endPoint x: 340, endPoint y: 42, distance: 29.0
click at [340, 42] on app-crew-profile "Close pop-in Profile Previous Next Goodness [PERSON_NAME] star Not rated t. [PH…" at bounding box center [319, 85] width 98 height 171
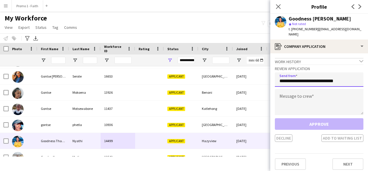
type input "**********"
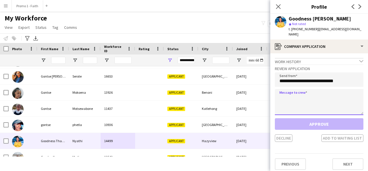
click at [310, 103] on textarea at bounding box center [319, 102] width 89 height 26
paste textarea "**********"
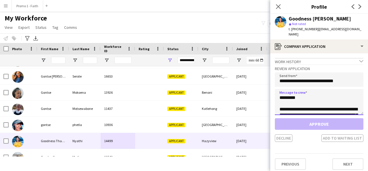
scroll to position [136, 0]
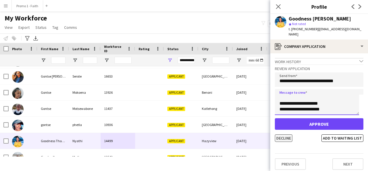
type textarea "**********"
click at [282, 140] on button "Decline" at bounding box center [284, 137] width 18 height 7
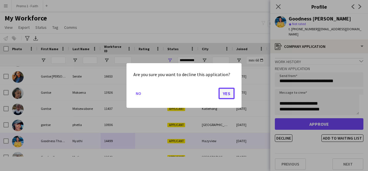
click at [226, 94] on button "Yes" at bounding box center [227, 93] width 16 height 12
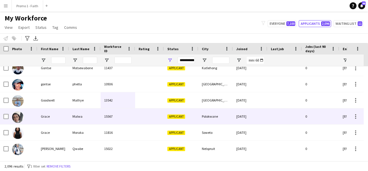
scroll to position [2085, 0]
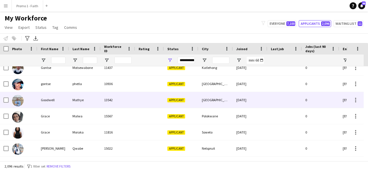
click at [71, 100] on div "Mathye" at bounding box center [85, 100] width 32 height 16
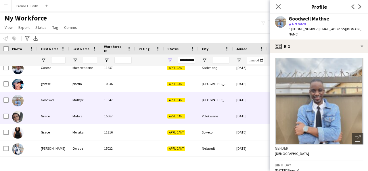
click at [111, 114] on div "15567" at bounding box center [118, 116] width 35 height 16
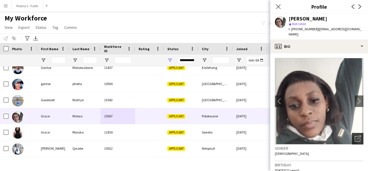
click at [355, 135] on icon "Open photos pop-in" at bounding box center [358, 138] width 6 height 6
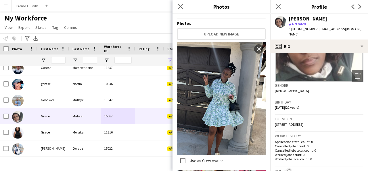
scroll to position [97, 0]
click at [181, 8] on icon "Close pop-in" at bounding box center [180, 6] width 5 height 5
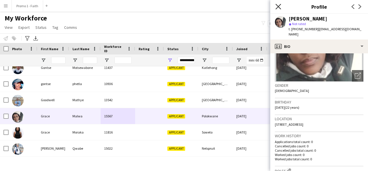
click at [278, 7] on icon "Close pop-in" at bounding box center [278, 6] width 5 height 5
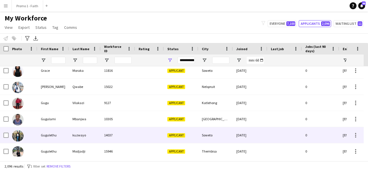
scroll to position [2147, 0]
click at [63, 133] on div "Gugulethu" at bounding box center [53, 135] width 32 height 16
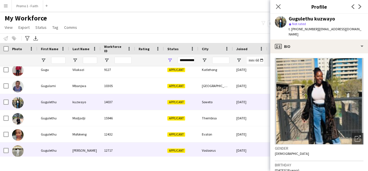
scroll to position [2180, 0]
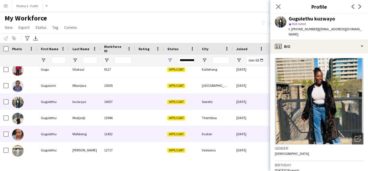
click at [70, 127] on div "Mofokeng" at bounding box center [85, 134] width 32 height 16
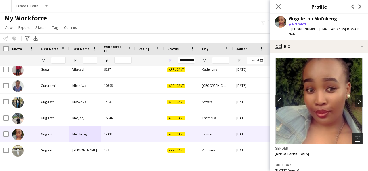
click at [355, 135] on icon "Open photos pop-in" at bounding box center [358, 138] width 6 height 6
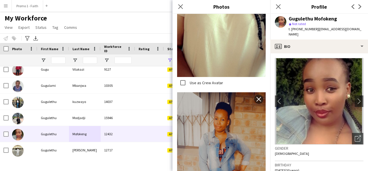
scroll to position [631, 0]
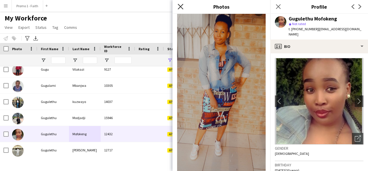
click at [180, 7] on icon at bounding box center [180, 6] width 5 height 5
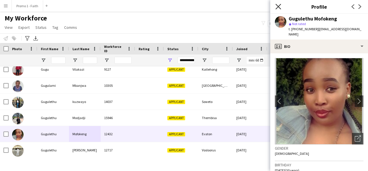
click at [277, 8] on icon at bounding box center [278, 6] width 5 height 5
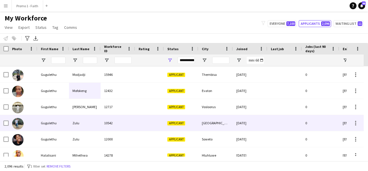
scroll to position [2224, 0]
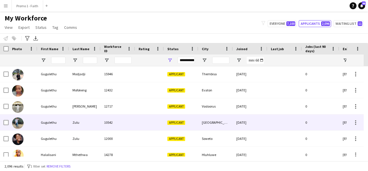
click at [79, 115] on div "Zulu" at bounding box center [85, 122] width 32 height 16
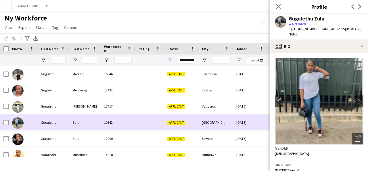
click at [108, 117] on div "10542" at bounding box center [118, 122] width 35 height 16
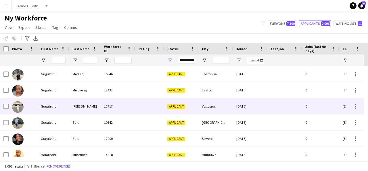
click at [62, 112] on div "Gugulethu" at bounding box center [53, 106] width 32 height 16
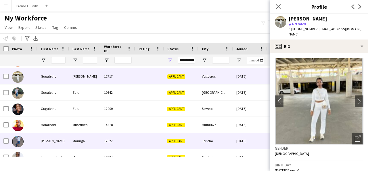
scroll to position [2254, 0]
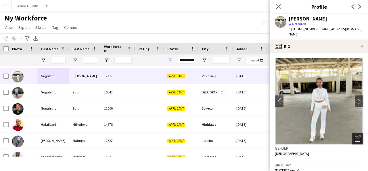
click at [358, 136] on div "Open photos pop-in" at bounding box center [358, 139] width 12 height 12
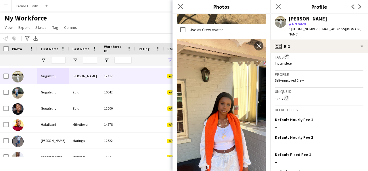
scroll to position [258, 0]
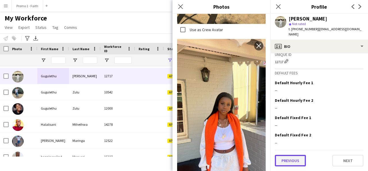
click at [297, 160] on button "Previous" at bounding box center [290, 160] width 31 height 12
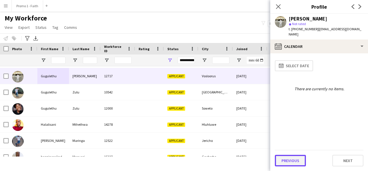
click at [295, 158] on button "Previous" at bounding box center [290, 160] width 31 height 12
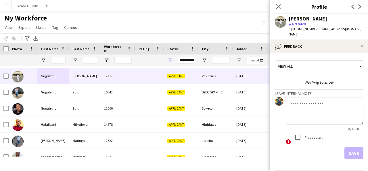
scroll to position [20, 0]
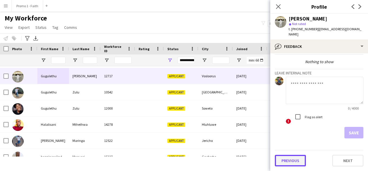
click at [289, 161] on button "Previous" at bounding box center [290, 160] width 31 height 12
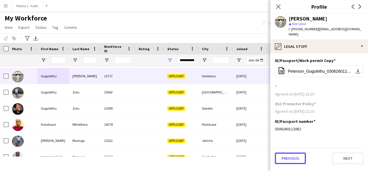
click at [289, 161] on button "Previous" at bounding box center [290, 158] width 31 height 12
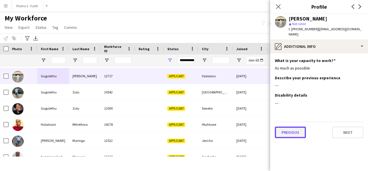
click at [287, 130] on button "Previous" at bounding box center [290, 132] width 31 height 12
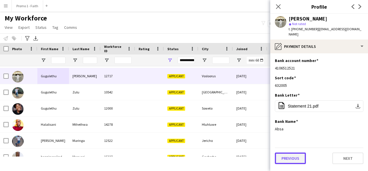
click at [287, 153] on button "Previous" at bounding box center [290, 158] width 31 height 12
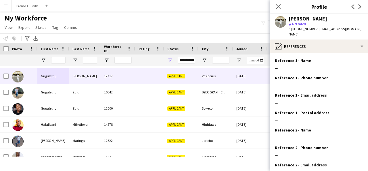
scroll to position [59, 0]
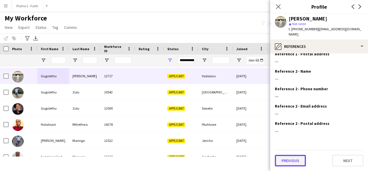
click at [287, 159] on button "Previous" at bounding box center [290, 160] width 31 height 12
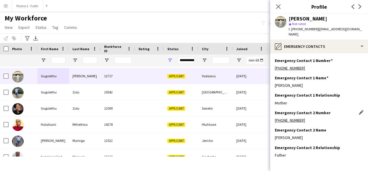
scroll to position [24, 0]
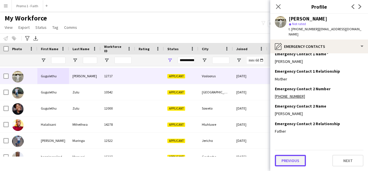
click at [295, 164] on button "Previous" at bounding box center [290, 160] width 31 height 12
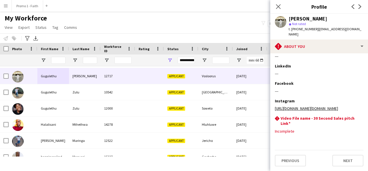
scroll to position [121, 0]
click at [286, 157] on button "Previous" at bounding box center [290, 160] width 31 height 12
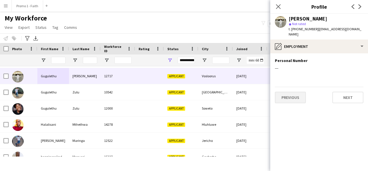
scroll to position [0, 0]
click at [289, 99] on button "Previous" at bounding box center [290, 97] width 31 height 12
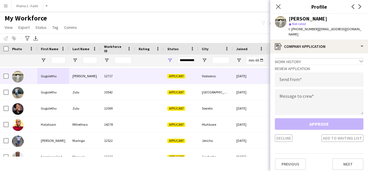
scroll to position [3, 0]
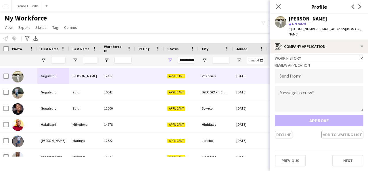
click at [292, 167] on app-crew-profile-application "Work history chevron-down Incomplete Review Application Send from Message to cr…" at bounding box center [319, 111] width 98 height 117
drag, startPoint x: 314, startPoint y: 29, endPoint x: 323, endPoint y: 33, distance: 8.9
click at [323, 33] on div "t. [PHONE_NUMBER] | [EMAIL_ADDRESS][DOMAIN_NAME]" at bounding box center [326, 31] width 75 height 10
click at [321, 26] on div "star Not rated" at bounding box center [326, 23] width 75 height 5
drag, startPoint x: 314, startPoint y: 28, endPoint x: 323, endPoint y: 37, distance: 12.6
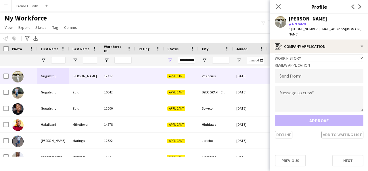
click at [323, 37] on div "[PERSON_NAME] star Not rated t. [PHONE_NUMBER] | [EMAIL_ADDRESS][DOMAIN_NAME]" at bounding box center [319, 27] width 98 height 26
type input "**********"
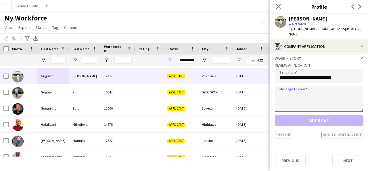
click at [303, 110] on textarea at bounding box center [319, 98] width 89 height 26
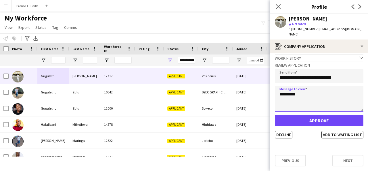
type textarea "*********"
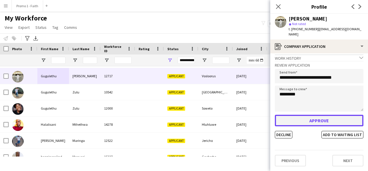
click at [311, 122] on button "Approve" at bounding box center [319, 121] width 89 height 12
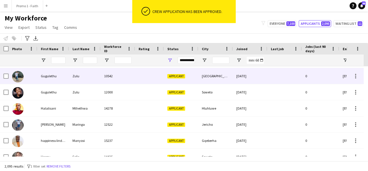
click at [91, 83] on div "Zulu" at bounding box center [85, 76] width 32 height 16
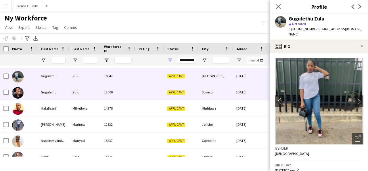
click at [91, 95] on div "Zulu" at bounding box center [85, 92] width 32 height 16
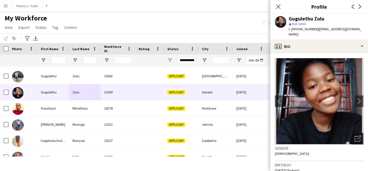
click at [357, 135] on icon at bounding box center [359, 137] width 4 height 4
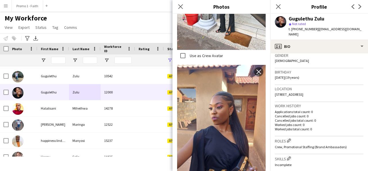
scroll to position [93, 0]
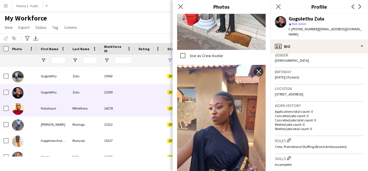
click at [113, 107] on div "14278" at bounding box center [118, 108] width 35 height 16
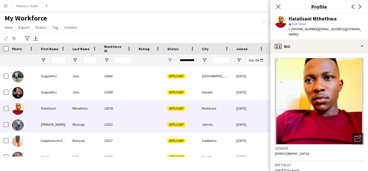
click at [77, 121] on div "Maringa" at bounding box center [85, 124] width 32 height 16
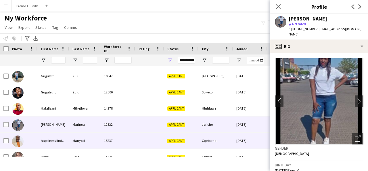
click at [57, 138] on div "happiness lindokuhle" at bounding box center [53, 140] width 32 height 16
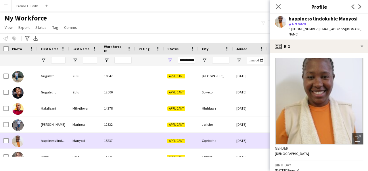
scroll to position [2295, 0]
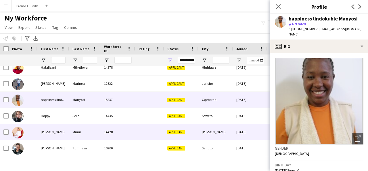
click at [75, 127] on div "Munir" at bounding box center [85, 132] width 32 height 16
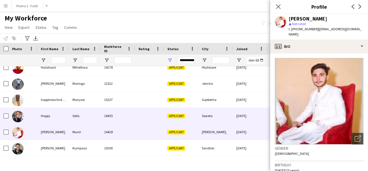
click at [62, 115] on div "Happy" at bounding box center [53, 116] width 32 height 16
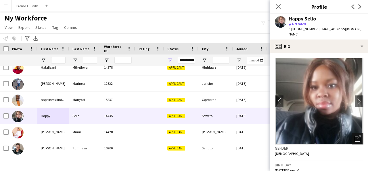
click at [355, 135] on icon "Open photos pop-in" at bounding box center [358, 138] width 6 height 6
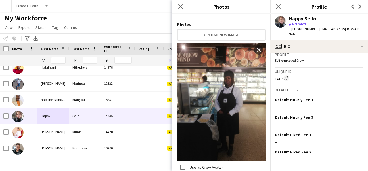
scroll to position [244, 0]
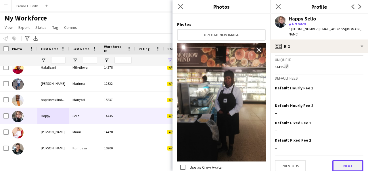
click at [339, 160] on button "Next" at bounding box center [348, 166] width 31 height 12
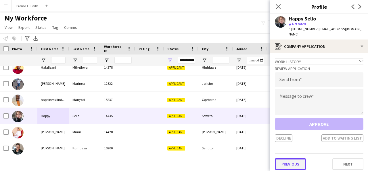
click at [280, 164] on button "Previous" at bounding box center [290, 164] width 31 height 12
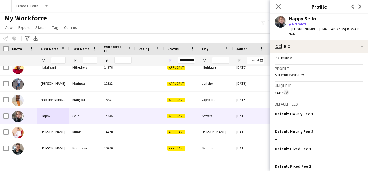
scroll to position [243, 0]
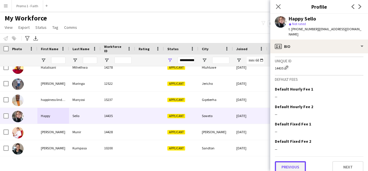
click at [296, 163] on button "Previous" at bounding box center [290, 167] width 31 height 12
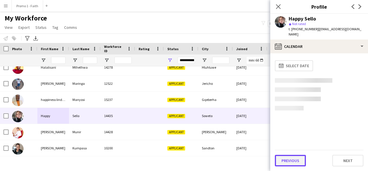
click at [296, 163] on button "Previous" at bounding box center [290, 160] width 31 height 12
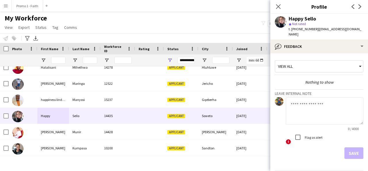
scroll to position [15, 0]
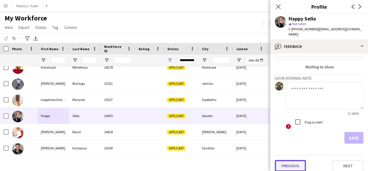
click at [288, 161] on button "Previous" at bounding box center [290, 166] width 31 height 12
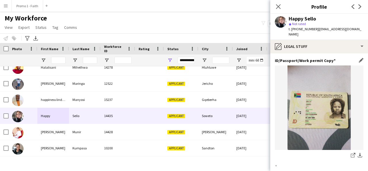
scroll to position [72, 0]
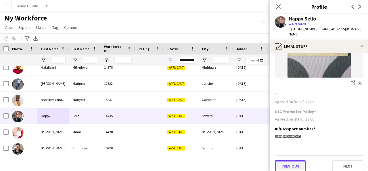
click at [290, 162] on button "Previous" at bounding box center [290, 166] width 31 height 12
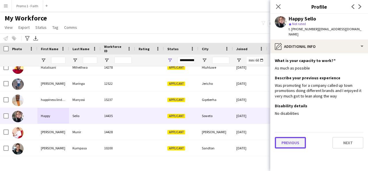
click at [295, 138] on button "Previous" at bounding box center [290, 143] width 31 height 12
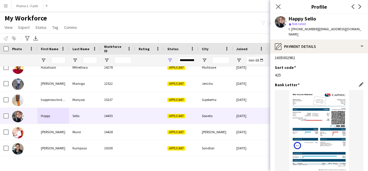
scroll to position [11, 0]
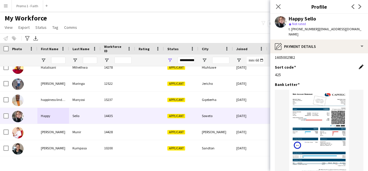
click at [359, 64] on app-icon "Edit this field" at bounding box center [361, 66] width 5 height 5
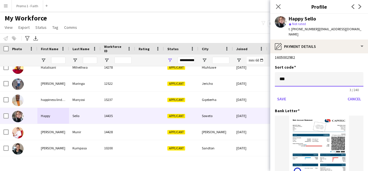
click at [306, 79] on input "***" at bounding box center [319, 79] width 89 height 14
type input "******"
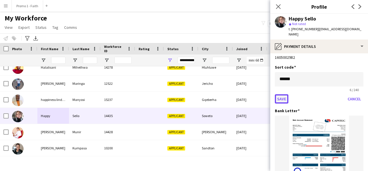
click at [283, 94] on button "Save" at bounding box center [282, 98] width 14 height 9
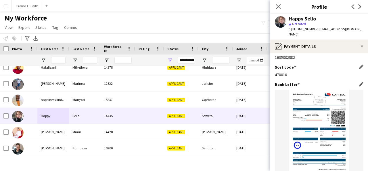
scroll to position [72, 0]
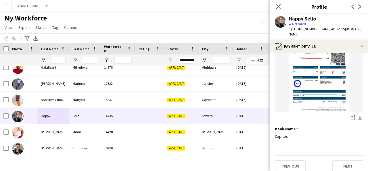
click at [348, 166] on app-section-data-types "Bank account number Edit this field 1605002982 Sort code Edit this field 470010…" at bounding box center [319, 111] width 98 height 117
click at [347, 163] on button "Next" at bounding box center [348, 166] width 31 height 12
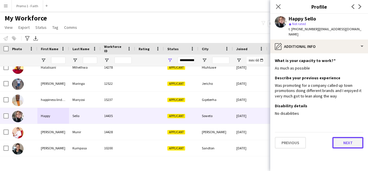
click at [351, 137] on button "Next" at bounding box center [348, 143] width 31 height 12
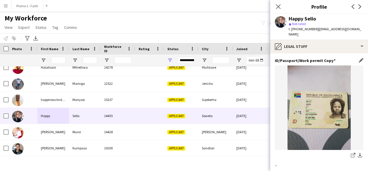
scroll to position [72, 0]
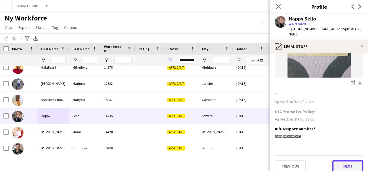
click at [339, 163] on button "Next" at bounding box center [348, 166] width 31 height 12
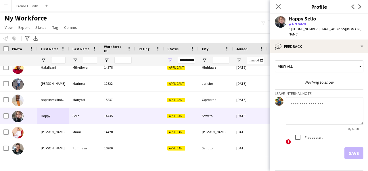
scroll to position [15, 0]
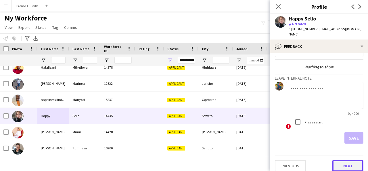
click at [346, 160] on button "Next" at bounding box center [348, 166] width 31 height 12
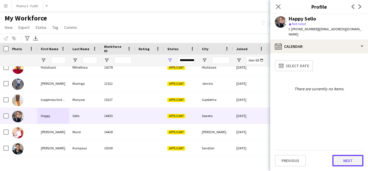
click at [345, 161] on button "Next" at bounding box center [348, 160] width 31 height 12
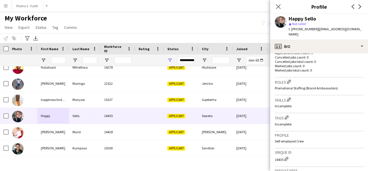
scroll to position [244, 0]
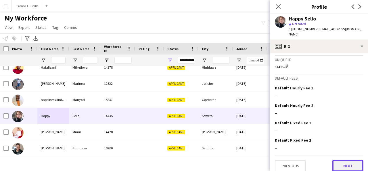
click at [341, 160] on button "Next" at bounding box center [348, 166] width 31 height 12
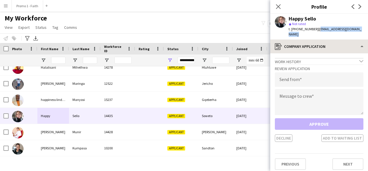
drag, startPoint x: 317, startPoint y: 28, endPoint x: 358, endPoint y: 34, distance: 40.9
click at [358, 34] on app-crew-profile "Close pop-in Profile Previous Next Happy Sello star Not rated t. [PHONE_NUMBER]…" at bounding box center [319, 85] width 98 height 171
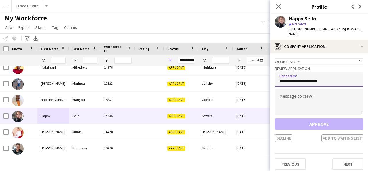
click at [332, 72] on input "**********" at bounding box center [319, 79] width 89 height 14
type input "**********"
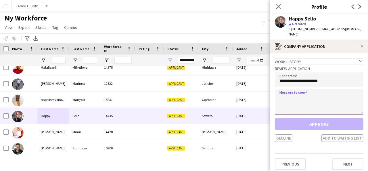
click at [323, 89] on textarea at bounding box center [319, 102] width 89 height 26
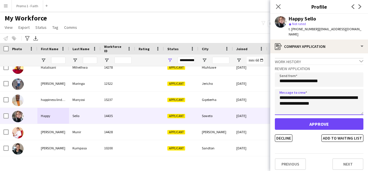
type textarea "**********"
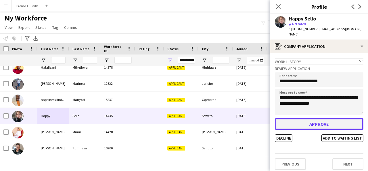
click at [319, 119] on button "Approve" at bounding box center [319, 124] width 89 height 12
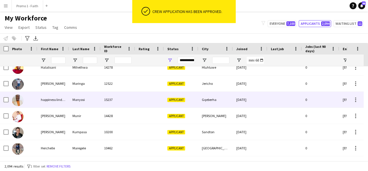
click at [46, 102] on div "happiness lindokuhle" at bounding box center [53, 99] width 32 height 16
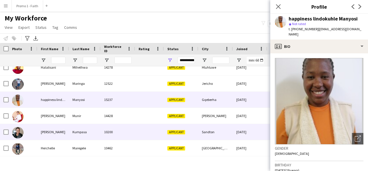
click at [86, 131] on div "Kumpasa" at bounding box center [85, 132] width 32 height 16
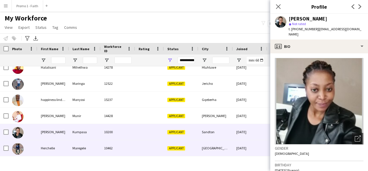
click at [120, 153] on div "10462" at bounding box center [118, 148] width 35 height 16
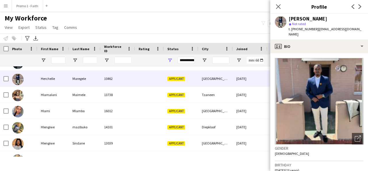
scroll to position [30, 0]
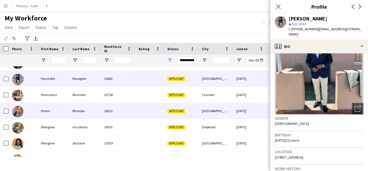
click at [71, 112] on div "Mlambo" at bounding box center [85, 111] width 32 height 16
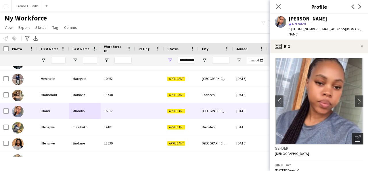
click at [356, 137] on div "Open photos pop-in" at bounding box center [358, 139] width 12 height 12
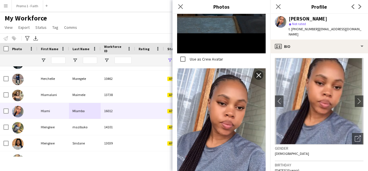
scroll to position [284, 0]
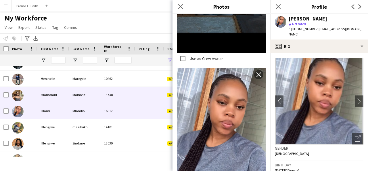
click at [84, 93] on div "Maimele" at bounding box center [85, 95] width 32 height 16
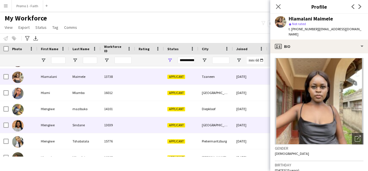
scroll to position [2382, 0]
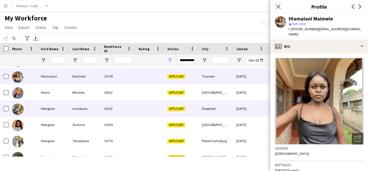
click at [97, 110] on div "mazibuko" at bounding box center [85, 108] width 32 height 16
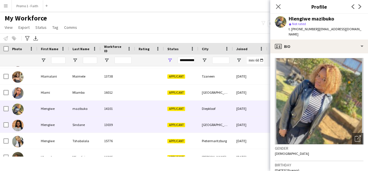
click at [105, 125] on div "13039" at bounding box center [118, 125] width 35 height 16
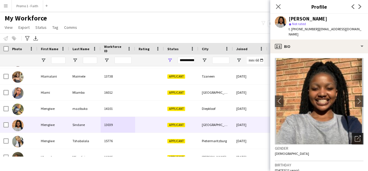
click at [355, 136] on icon at bounding box center [357, 138] width 5 height 5
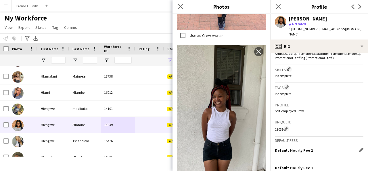
scroll to position [257, 0]
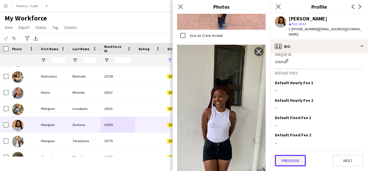
click at [288, 158] on button "Previous" at bounding box center [290, 160] width 31 height 12
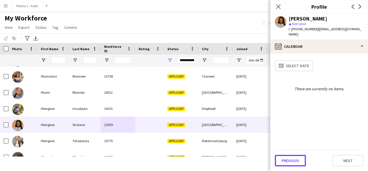
click at [288, 158] on button "Previous" at bounding box center [290, 160] width 31 height 12
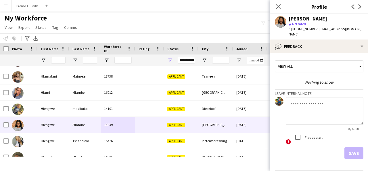
scroll to position [15, 0]
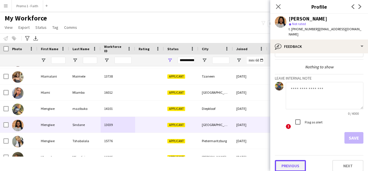
click at [293, 160] on button "Previous" at bounding box center [290, 166] width 31 height 12
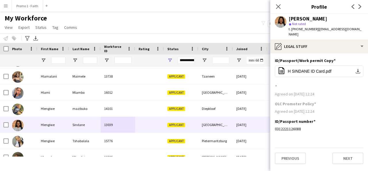
click at [289, 147] on div "Previous Next" at bounding box center [319, 155] width 89 height 16
click at [289, 153] on button "Previous" at bounding box center [290, 158] width 31 height 12
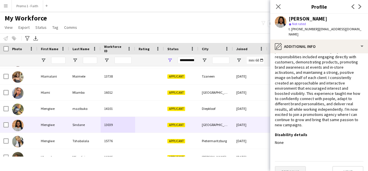
scroll to position [71, 0]
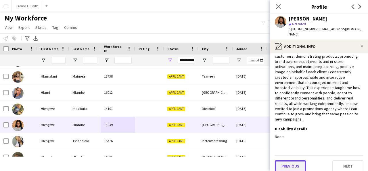
click at [289, 161] on button "Previous" at bounding box center [290, 166] width 31 height 12
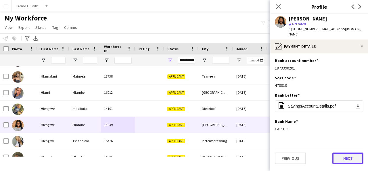
click at [356, 152] on button "Next" at bounding box center [348, 158] width 31 height 12
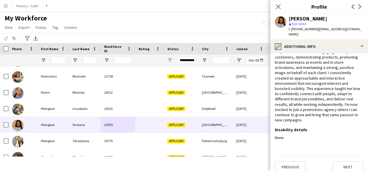
scroll to position [71, 0]
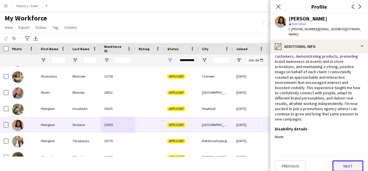
click at [340, 162] on button "Next" at bounding box center [348, 166] width 31 height 12
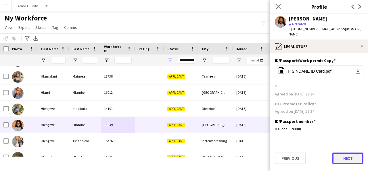
click at [338, 154] on button "Next" at bounding box center [348, 158] width 31 height 12
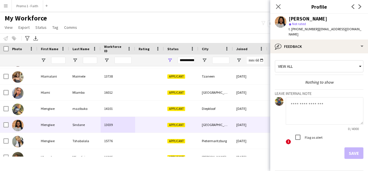
scroll to position [15, 0]
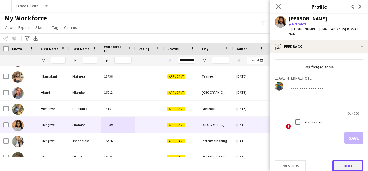
click at [342, 160] on button "Next" at bounding box center [348, 166] width 31 height 12
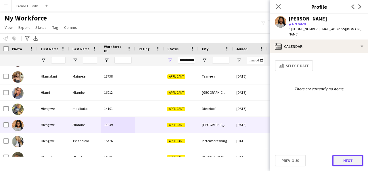
click at [345, 165] on button "Next" at bounding box center [348, 160] width 31 height 12
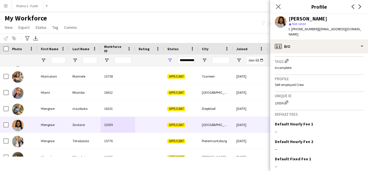
scroll to position [247, 0]
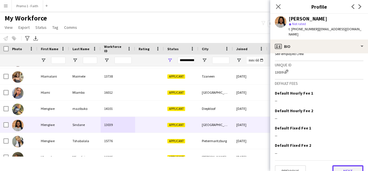
click at [346, 167] on button "Next" at bounding box center [348, 171] width 31 height 12
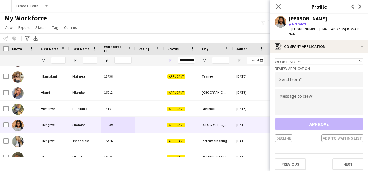
drag, startPoint x: 315, startPoint y: 28, endPoint x: 367, endPoint y: 31, distance: 51.6
click at [367, 31] on app-profile-header "Hlengiwe Sindane star Not rated t. [PHONE_NUMBER] | [EMAIL_ADDRESS][DOMAIN_NAME]" at bounding box center [319, 27] width 98 height 26
copy span "[EMAIL_ADDRESS][DOMAIN_NAME]"
click at [319, 75] on input "email" at bounding box center [319, 79] width 89 height 14
paste input "**********"
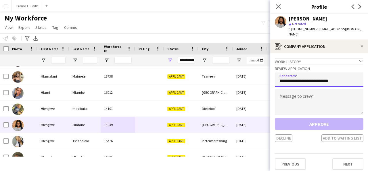
type input "**********"
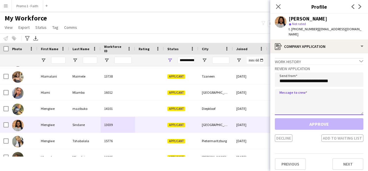
click at [311, 95] on textarea at bounding box center [319, 102] width 89 height 26
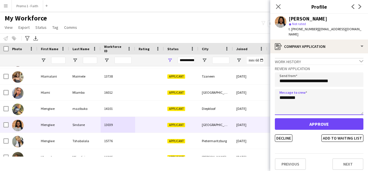
type textarea "*********"
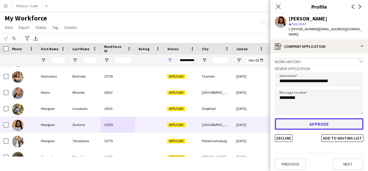
click at [300, 121] on button "Approve" at bounding box center [319, 124] width 89 height 12
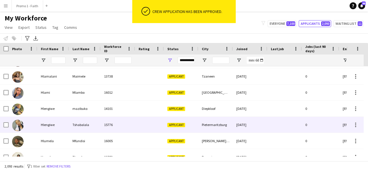
click at [89, 126] on div "Tshabalala" at bounding box center [85, 125] width 32 height 16
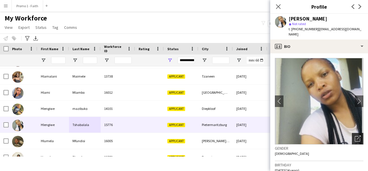
click at [355, 136] on icon at bounding box center [357, 138] width 5 height 5
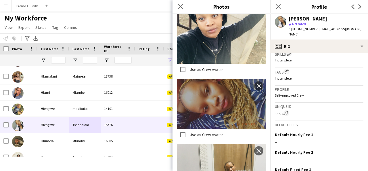
scroll to position [252, 0]
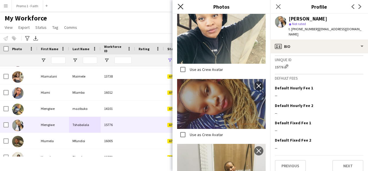
click at [180, 8] on icon "Close pop-in" at bounding box center [180, 6] width 5 height 5
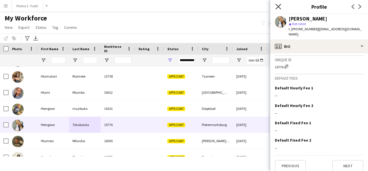
click at [280, 6] on icon "Close pop-in" at bounding box center [278, 6] width 5 height 5
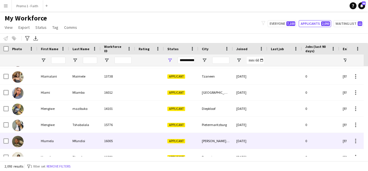
click at [81, 140] on div "Mfundisi" at bounding box center [85, 141] width 32 height 16
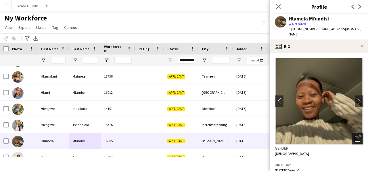
click at [355, 137] on icon "Open photos pop-in" at bounding box center [358, 138] width 6 height 6
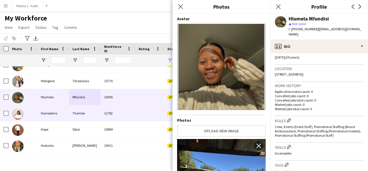
scroll to position [2427, 0]
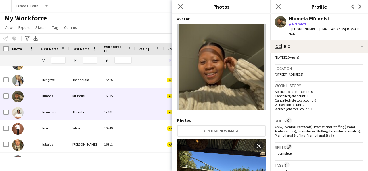
click at [74, 110] on div "Thembe" at bounding box center [85, 112] width 32 height 16
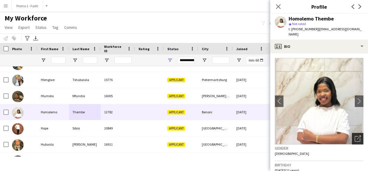
click at [355, 135] on icon "Open photos pop-in" at bounding box center [358, 138] width 6 height 6
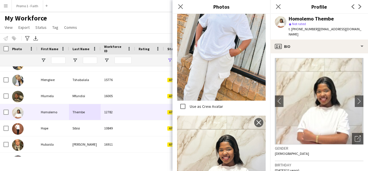
scroll to position [228, 0]
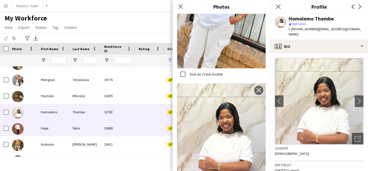
click at [77, 130] on div "Sibisi" at bounding box center [85, 128] width 32 height 16
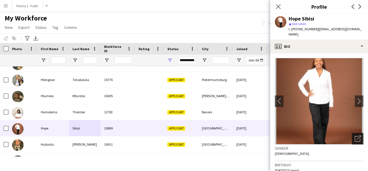
click at [355, 136] on icon at bounding box center [357, 138] width 5 height 5
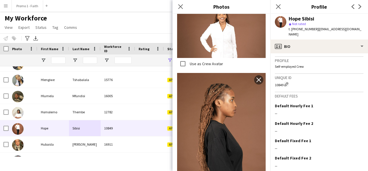
scroll to position [248, 0]
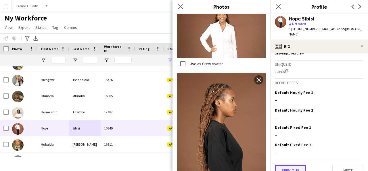
click at [281, 164] on button "Previous" at bounding box center [290, 170] width 31 height 12
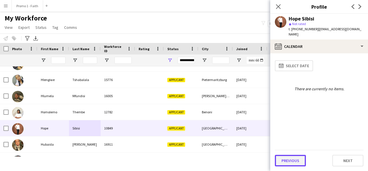
click at [286, 161] on button "Previous" at bounding box center [290, 160] width 31 height 12
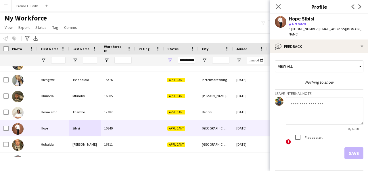
scroll to position [15, 0]
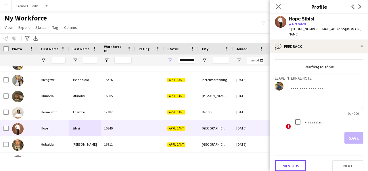
click at [286, 161] on button "Previous" at bounding box center [290, 166] width 31 height 12
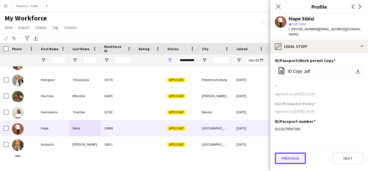
click at [285, 152] on button "Previous" at bounding box center [290, 158] width 31 height 12
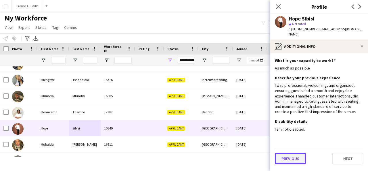
click at [286, 152] on button "Previous" at bounding box center [290, 158] width 31 height 12
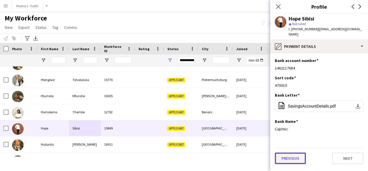
click at [286, 152] on button "Previous" at bounding box center [290, 158] width 31 height 12
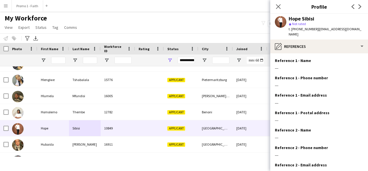
click at [286, 152] on div "---" at bounding box center [319, 154] width 89 height 5
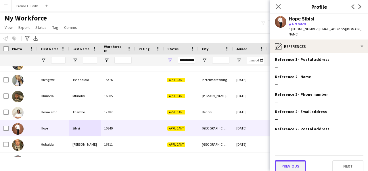
click at [286, 160] on button "Previous" at bounding box center [290, 166] width 31 height 12
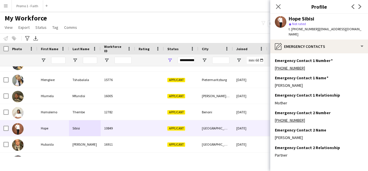
scroll to position [19, 0]
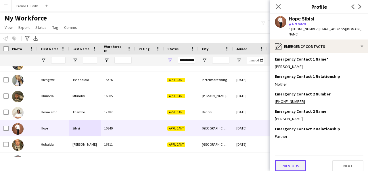
click at [287, 162] on button "Previous" at bounding box center [290, 166] width 31 height 12
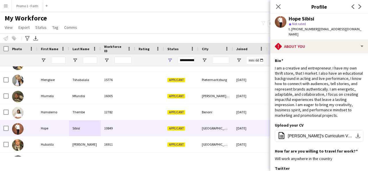
scroll to position [130, 0]
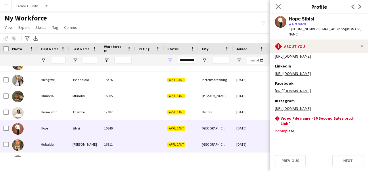
click at [141, 142] on div at bounding box center [149, 144] width 29 height 16
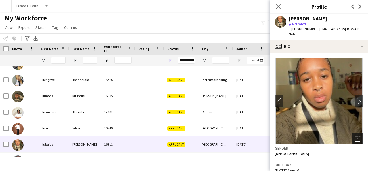
click at [355, 135] on icon "Open photos pop-in" at bounding box center [358, 138] width 6 height 6
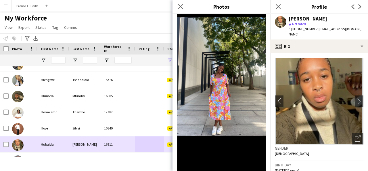
scroll to position [2470, 0]
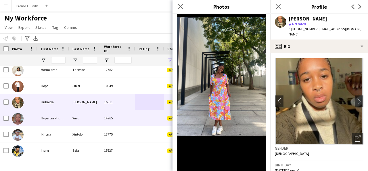
click at [65, 119] on div "Hypercia Phumlile" at bounding box center [53, 118] width 32 height 16
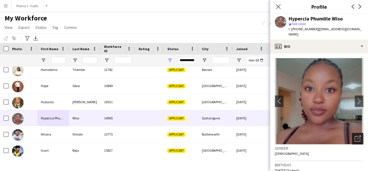
click at [355, 135] on icon "Open photos pop-in" at bounding box center [358, 138] width 6 height 6
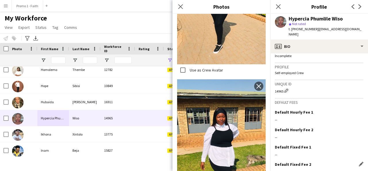
scroll to position [244, 0]
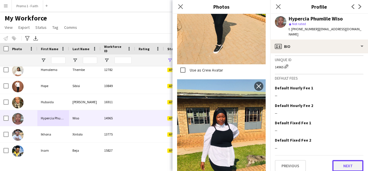
click at [337, 162] on button "Next" at bounding box center [348, 166] width 31 height 12
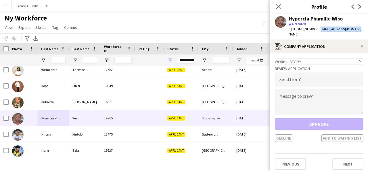
drag, startPoint x: 315, startPoint y: 28, endPoint x: 356, endPoint y: 28, distance: 41.1
click at [356, 28] on div "Hypercia Phumlile Wiso star Not rated t. [PHONE_NUMBER] | [EMAIL_ADDRESS][DOMAI…" at bounding box center [319, 27] width 98 height 26
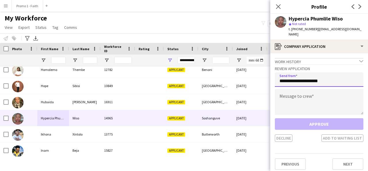
type input "**********"
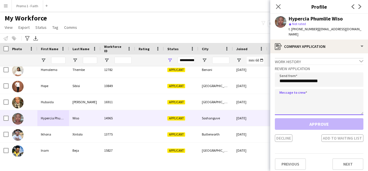
click at [301, 101] on textarea at bounding box center [319, 102] width 89 height 26
paste textarea "*****"
type textarea "*****"
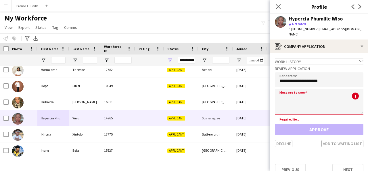
paste textarea "**********"
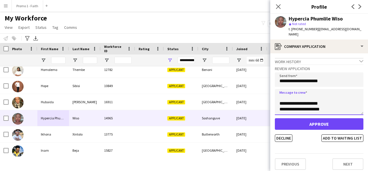
scroll to position [0, 0]
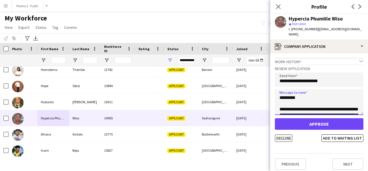
type textarea "**********"
click at [289, 134] on button "Decline" at bounding box center [284, 137] width 18 height 7
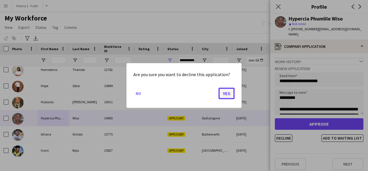
click at [220, 91] on button "Yes" at bounding box center [227, 93] width 16 height 12
